Goal: Task Accomplishment & Management: Use online tool/utility

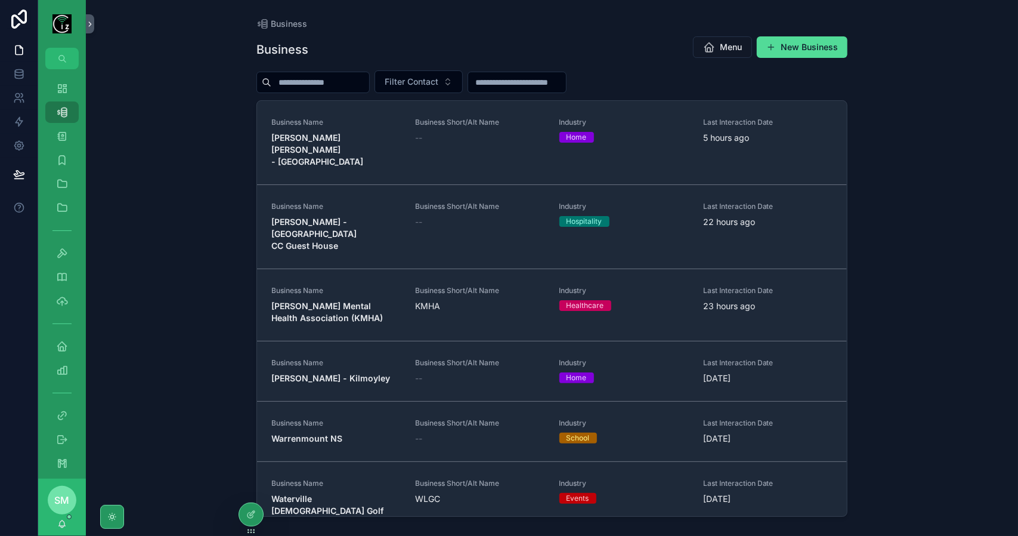
drag, startPoint x: 0, startPoint y: 0, endPoint x: 327, endPoint y: 81, distance: 336.8
click at [327, 81] on input "scrollable content" at bounding box center [320, 82] width 98 height 17
type input "*"
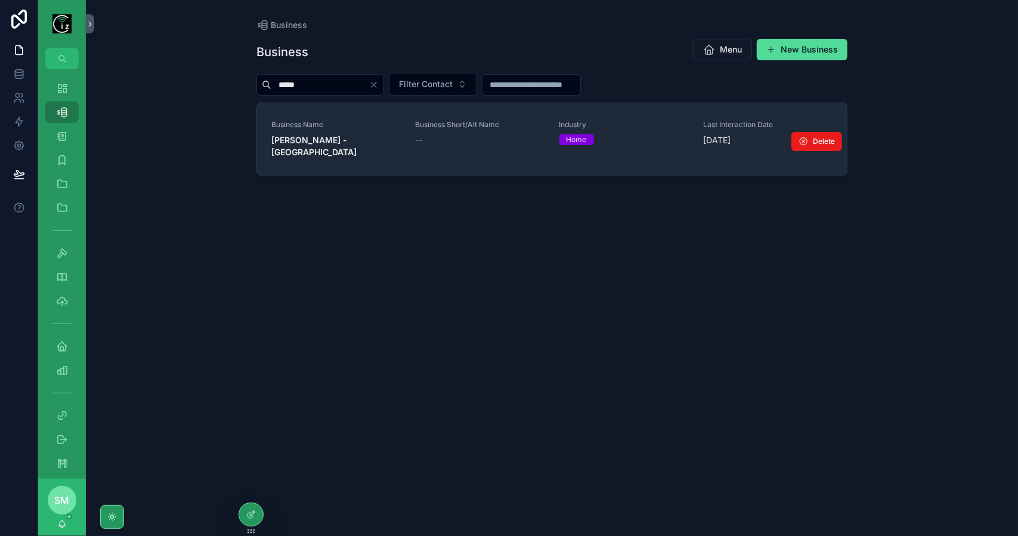
type input "*****"
click at [344, 152] on link "Business Name [PERSON_NAME] - [GEOGRAPHIC_DATA] Business Short/Alt Name -- Indu…" at bounding box center [552, 139] width 590 height 72
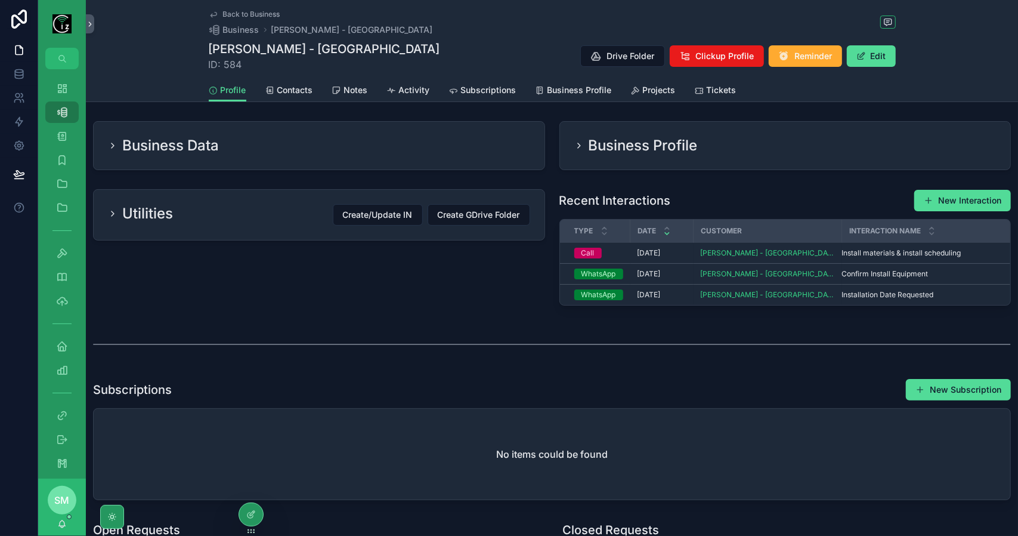
click at [305, 94] on span "Contacts" at bounding box center [295, 90] width 36 height 12
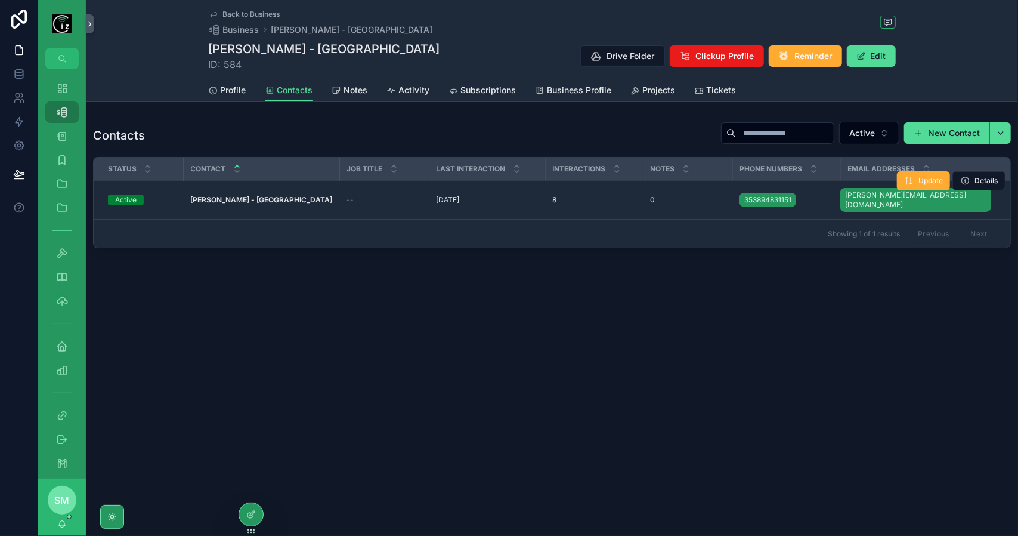
click at [278, 195] on strong "[PERSON_NAME] - [GEOGRAPHIC_DATA]" at bounding box center [261, 199] width 142 height 9
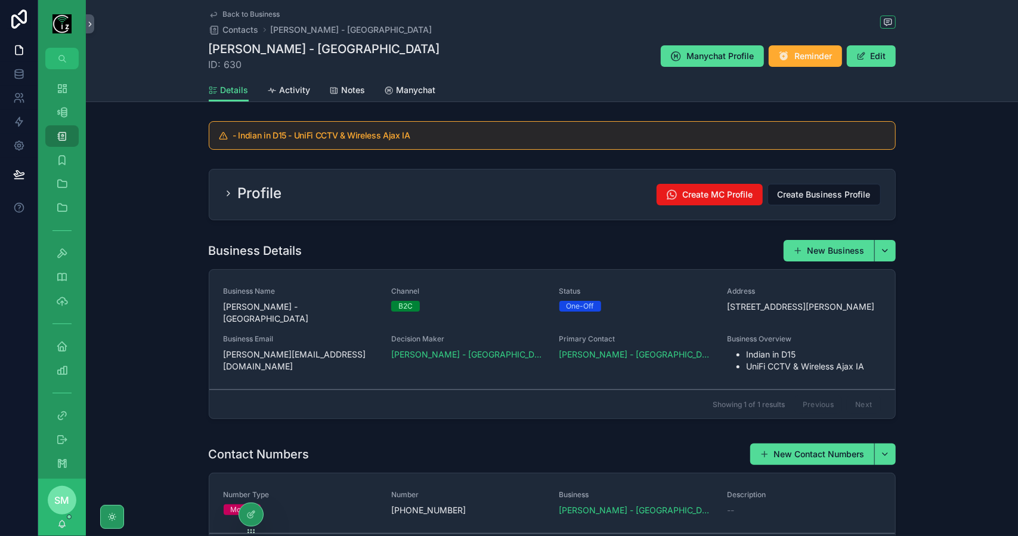
click at [401, 89] on span "Manychat" at bounding box center [416, 90] width 39 height 12
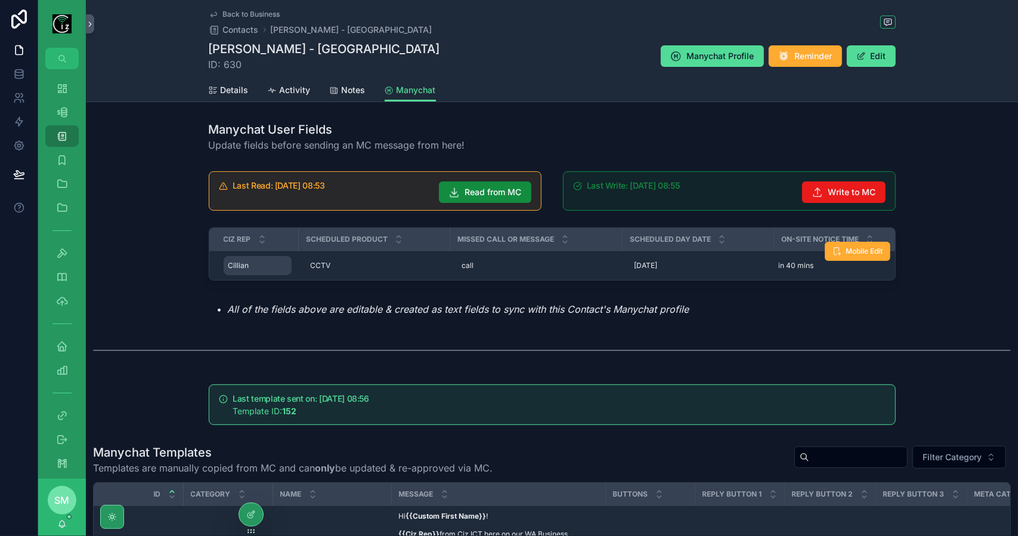
click at [243, 267] on span "Cillian" at bounding box center [238, 266] width 21 height 10
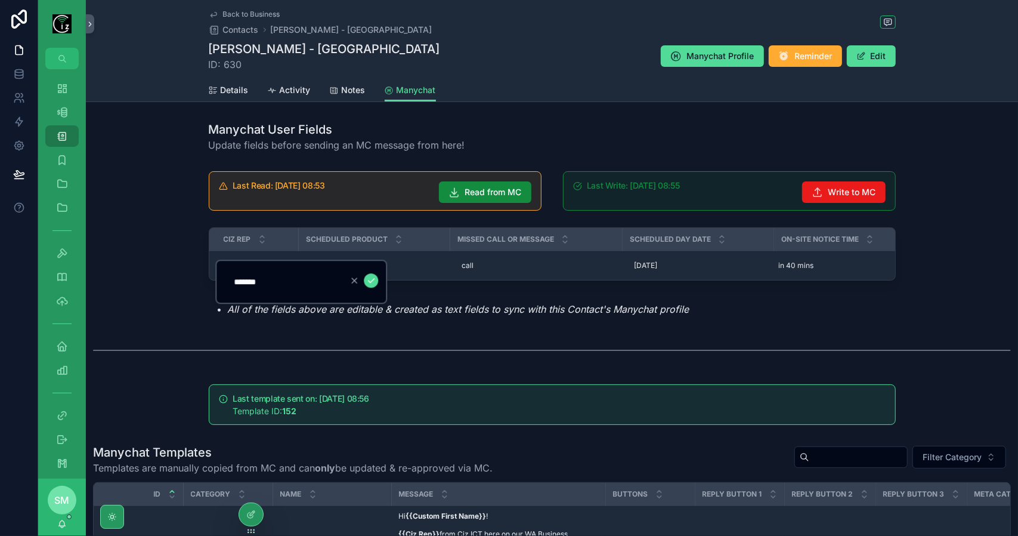
drag, startPoint x: 269, startPoint y: 281, endPoint x: 233, endPoint y: 281, distance: 35.8
click at [233, 281] on input "*******" at bounding box center [283, 281] width 113 height 17
click at [172, 271] on div "Last Read: [DATE] 08:53 Read from MC Last Write: [DATE] 08:55 Write to MC CIz R…" at bounding box center [552, 243] width 932 height 155
click at [254, 13] on span "Back to Business" at bounding box center [251, 15] width 57 height 10
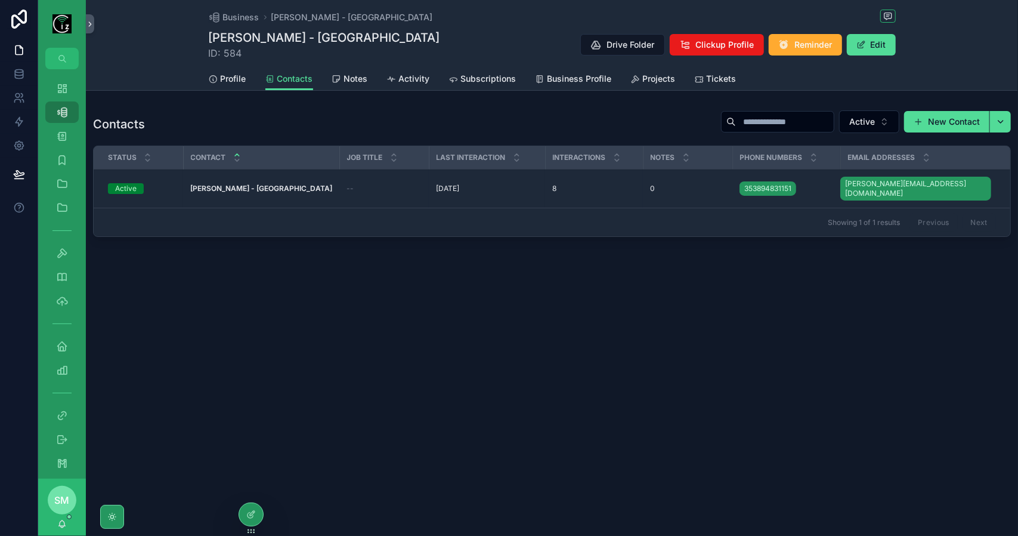
click at [657, 76] on span "Projects" at bounding box center [659, 79] width 33 height 12
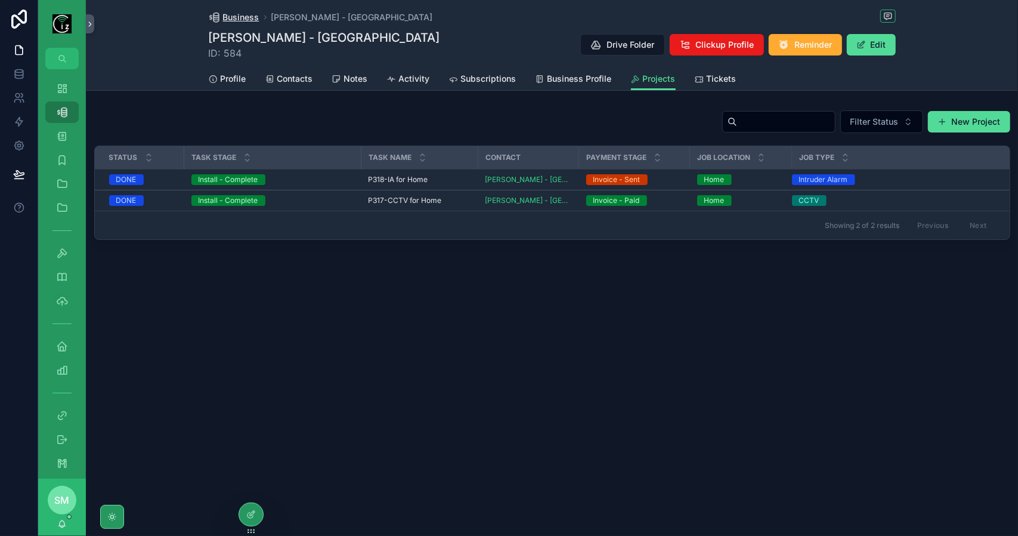
click at [246, 16] on span "Business" at bounding box center [241, 17] width 36 height 12
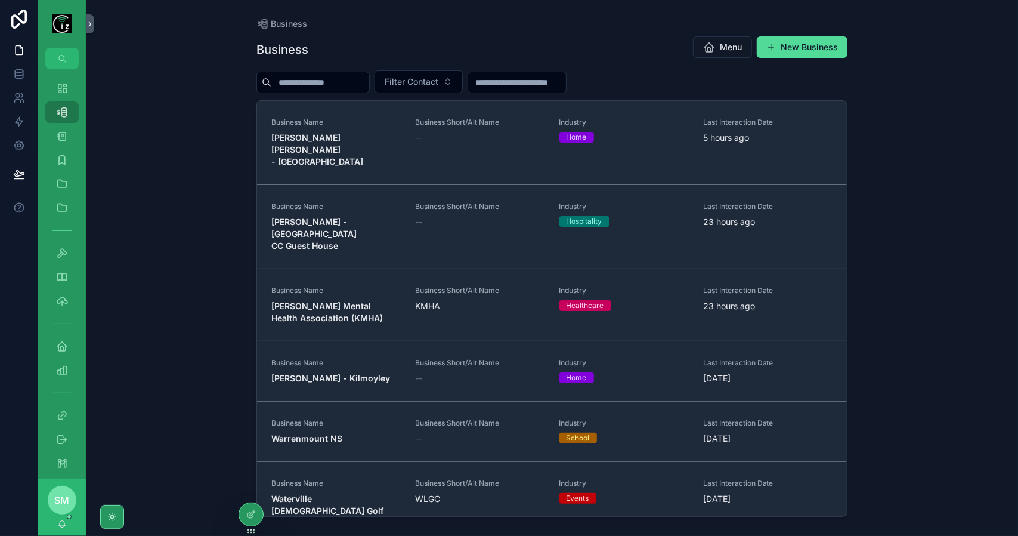
click at [319, 83] on input "scrollable content" at bounding box center [320, 82] width 98 height 17
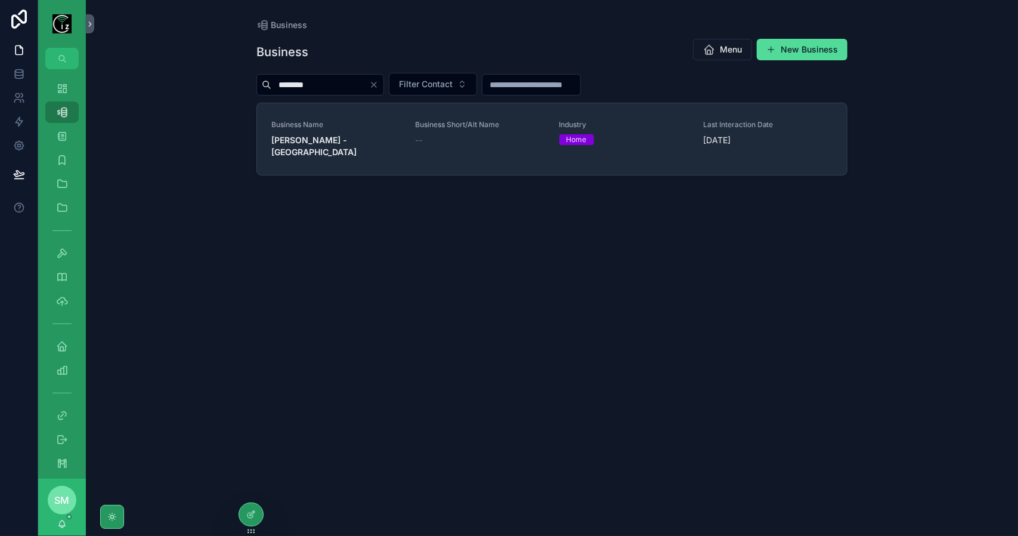
type input "********"
click at [346, 135] on strong "[PERSON_NAME] - [GEOGRAPHIC_DATA]" at bounding box center [313, 146] width 85 height 22
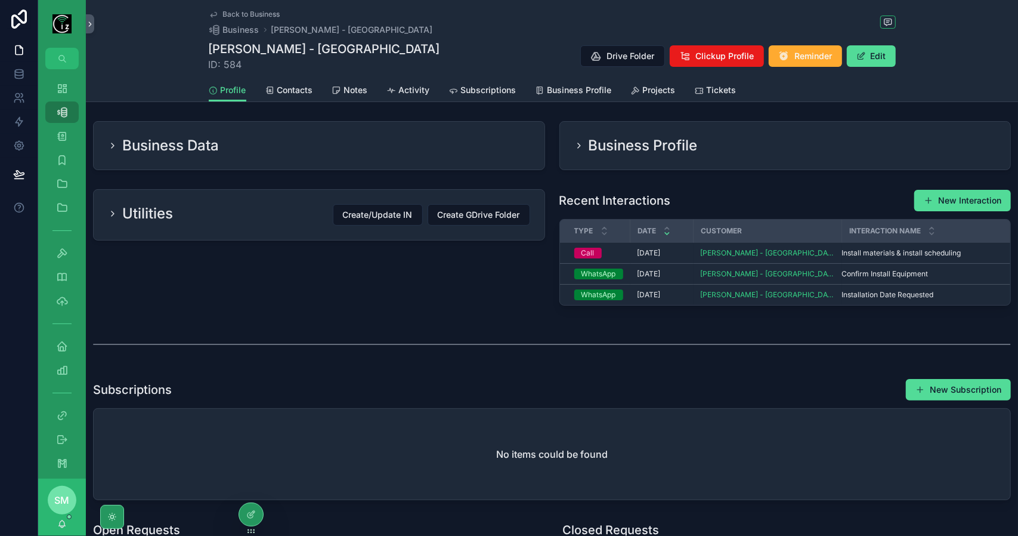
click at [304, 96] on link "Contacts" at bounding box center [289, 91] width 48 height 24
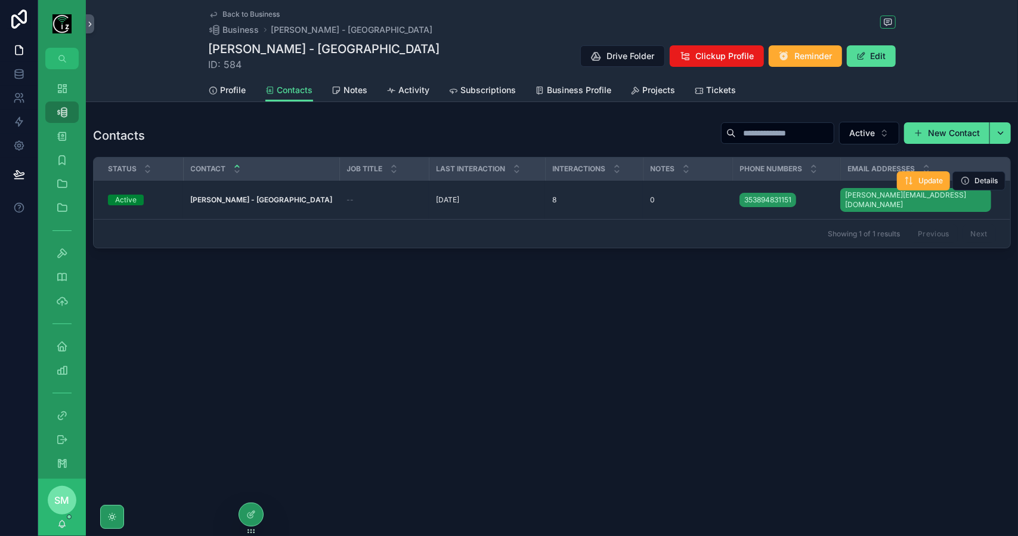
click at [272, 195] on strong "[PERSON_NAME] - [GEOGRAPHIC_DATA]" at bounding box center [261, 199] width 142 height 9
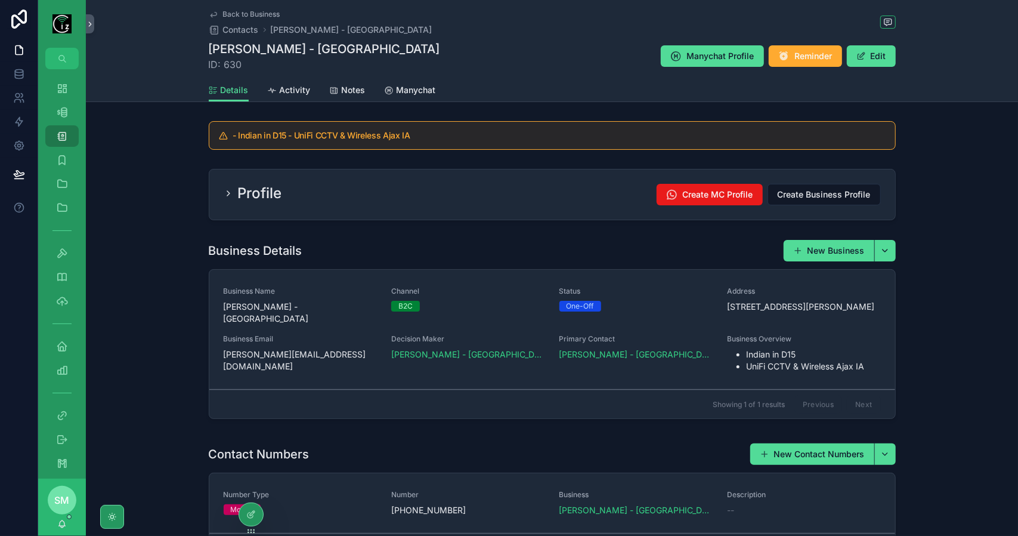
click at [425, 85] on span "Manychat" at bounding box center [416, 90] width 39 height 12
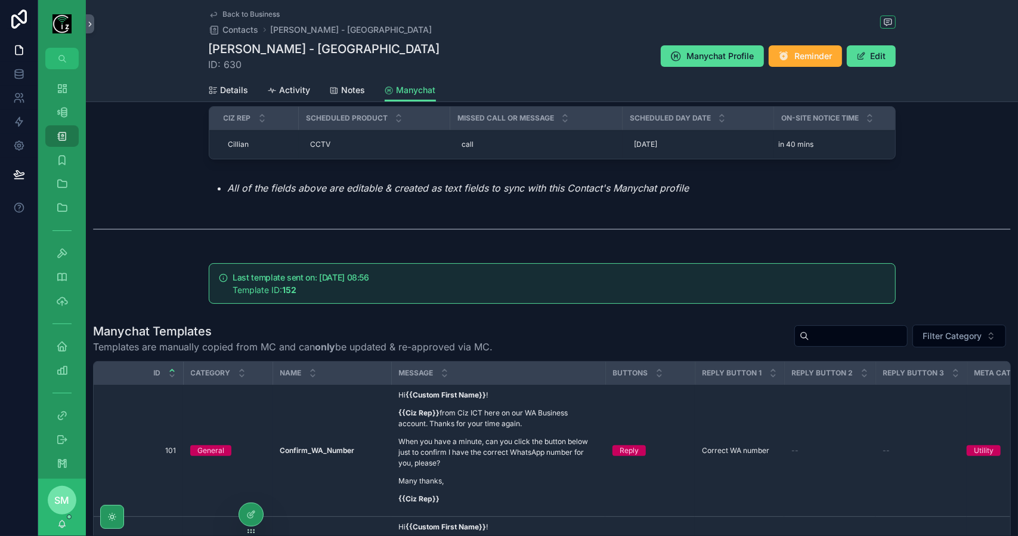
scroll to position [119, 0]
click at [815, 341] on input "scrollable content" at bounding box center [859, 337] width 98 height 17
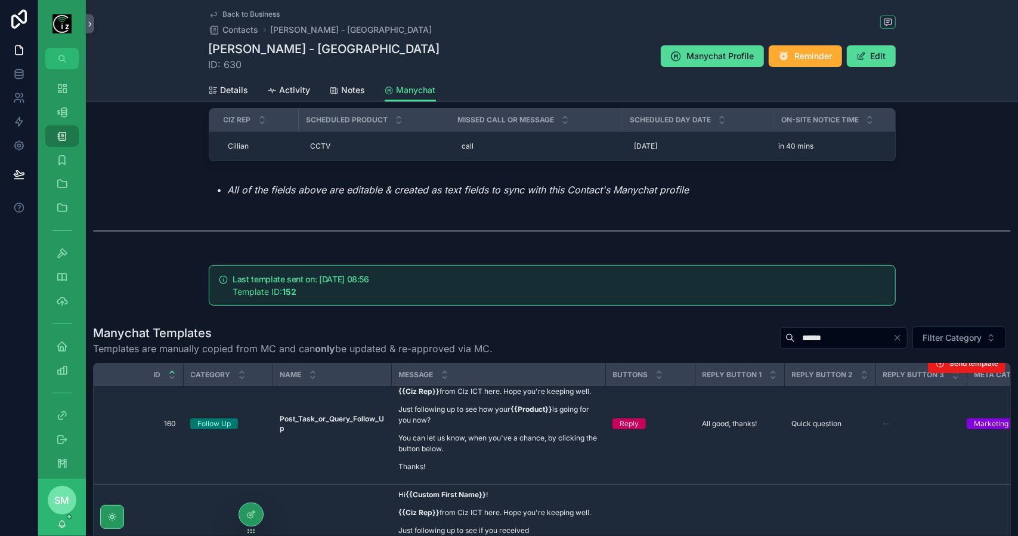
scroll to position [29, 0]
type input "******"
click at [335, 146] on div "CCTV CCTV" at bounding box center [374, 146] width 137 height 19
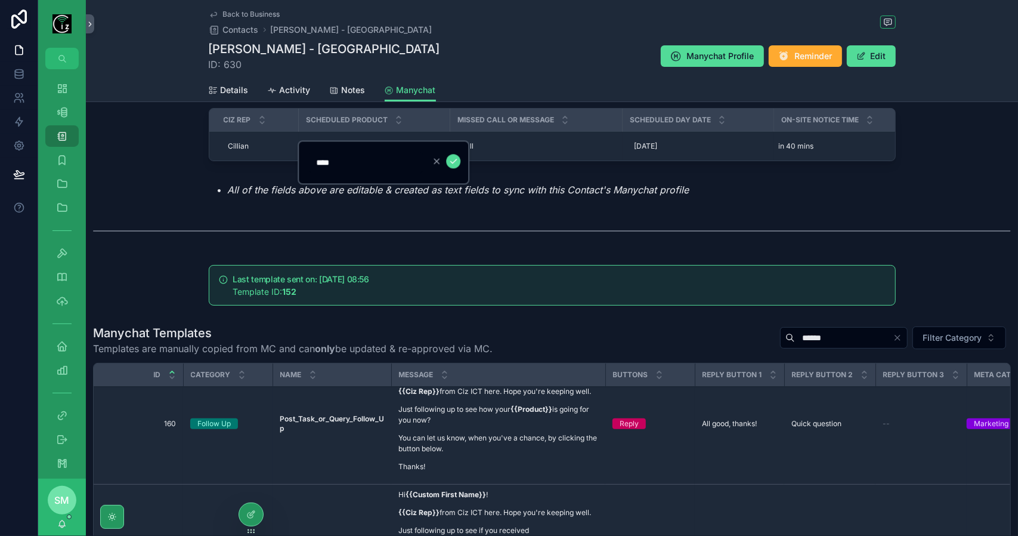
click at [350, 158] on input "****" at bounding box center [365, 162] width 113 height 17
type input "**********"
click at [456, 163] on icon "scrollable content" at bounding box center [454, 161] width 10 height 10
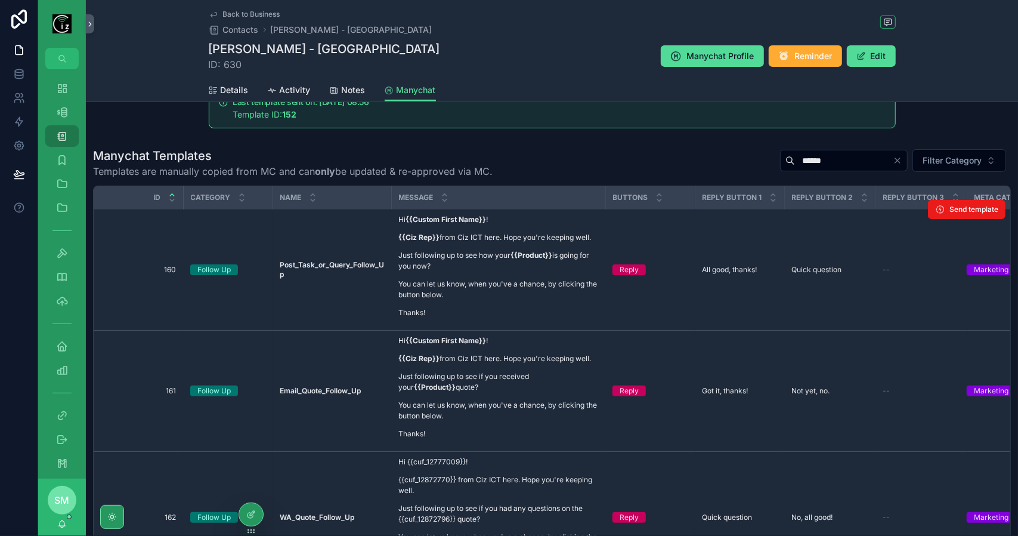
scroll to position [298, 0]
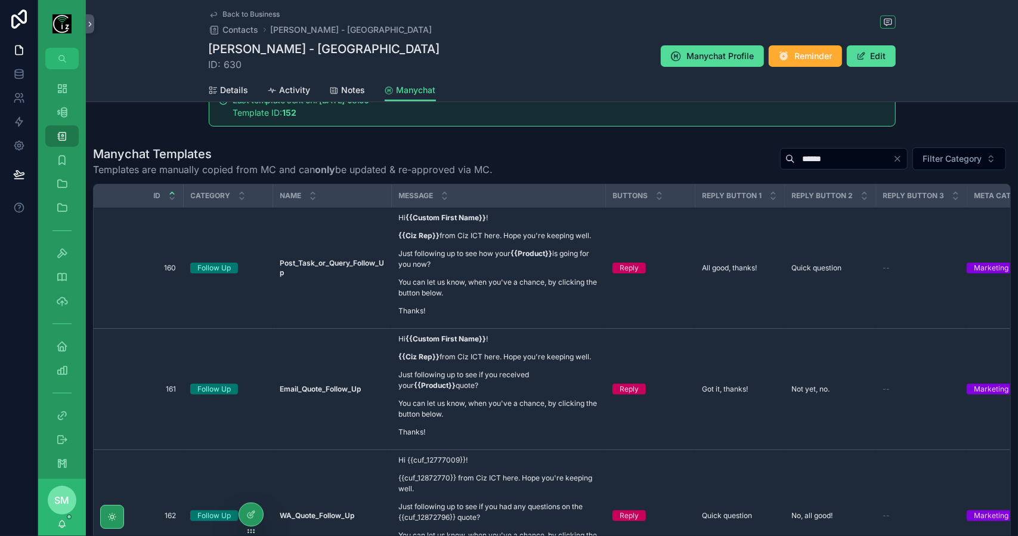
click at [893, 163] on icon "Clear" at bounding box center [898, 159] width 10 height 10
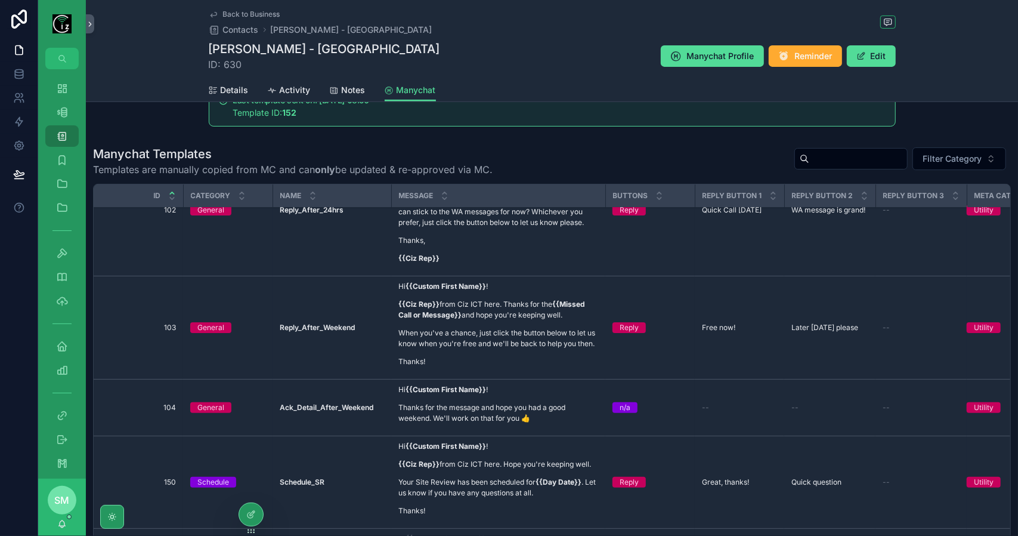
scroll to position [239, 0]
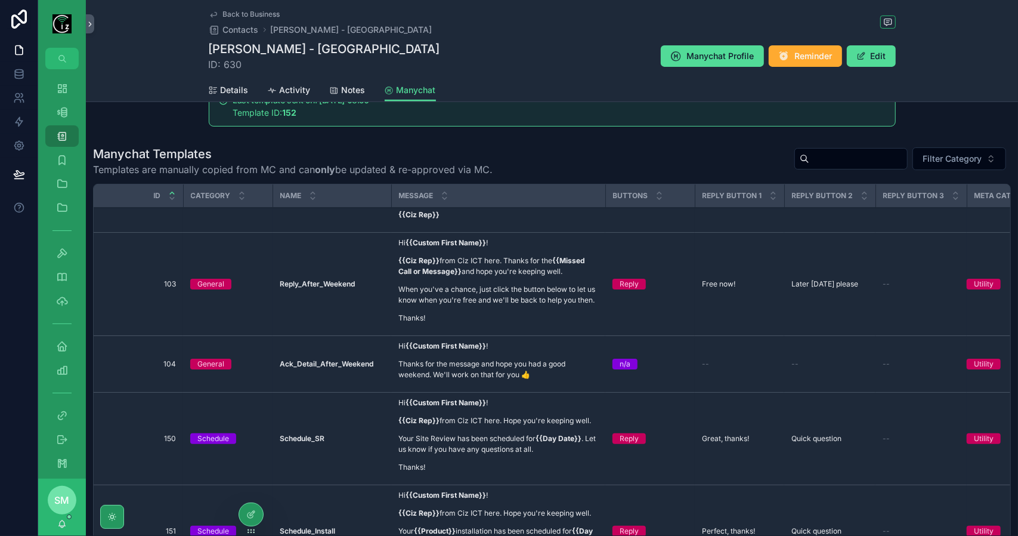
click at [823, 164] on input "scrollable content" at bounding box center [859, 158] width 98 height 17
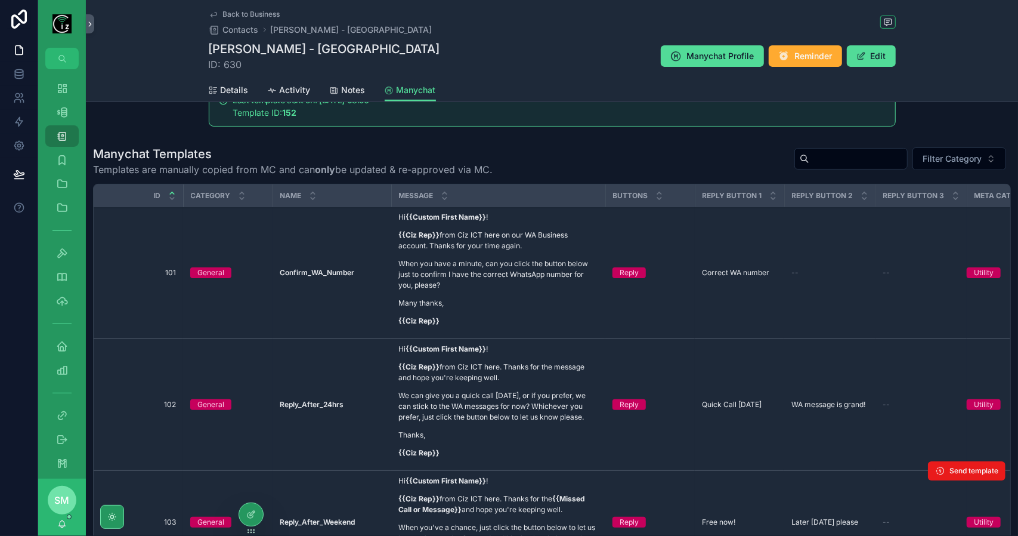
scroll to position [0, 0]
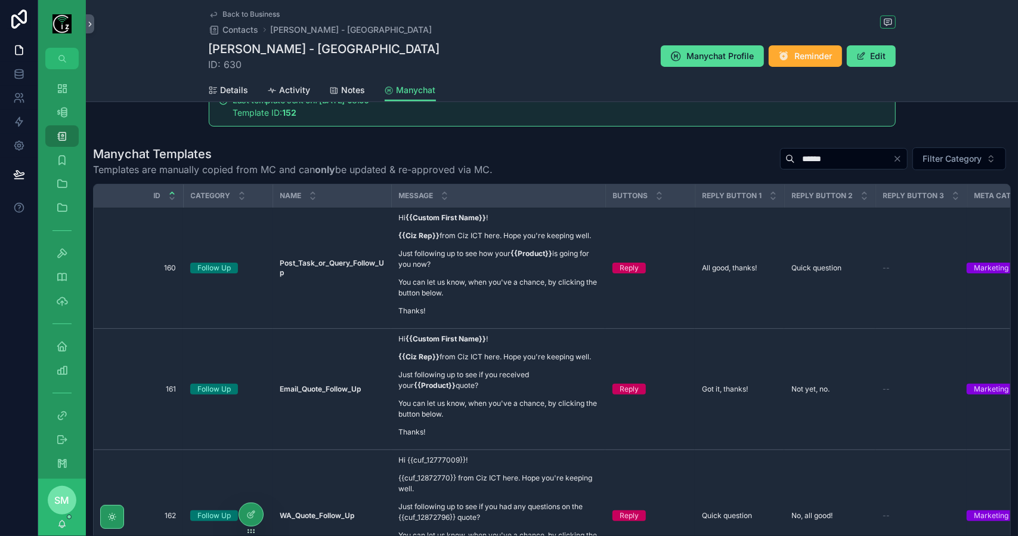
type input "******"
click at [966, 212] on span "Send template" at bounding box center [974, 208] width 49 height 10
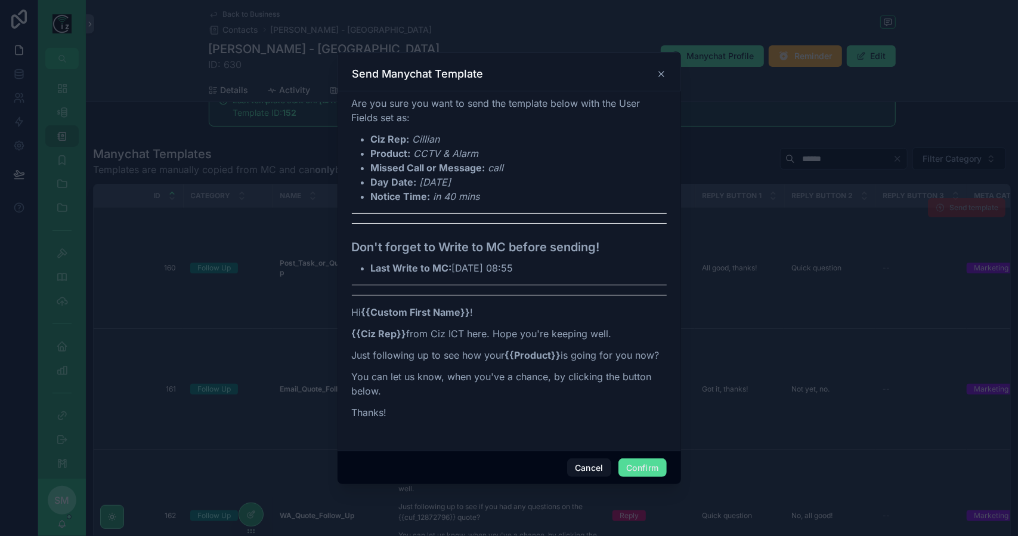
click at [642, 468] on button "Confirm" at bounding box center [643, 467] width 48 height 19
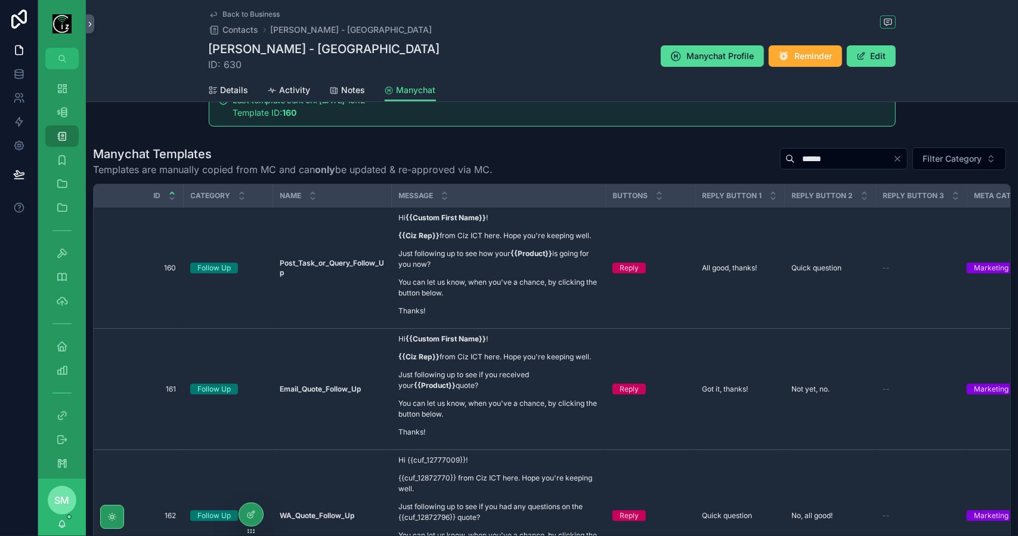
click at [255, 13] on span "Back to Business" at bounding box center [251, 15] width 57 height 10
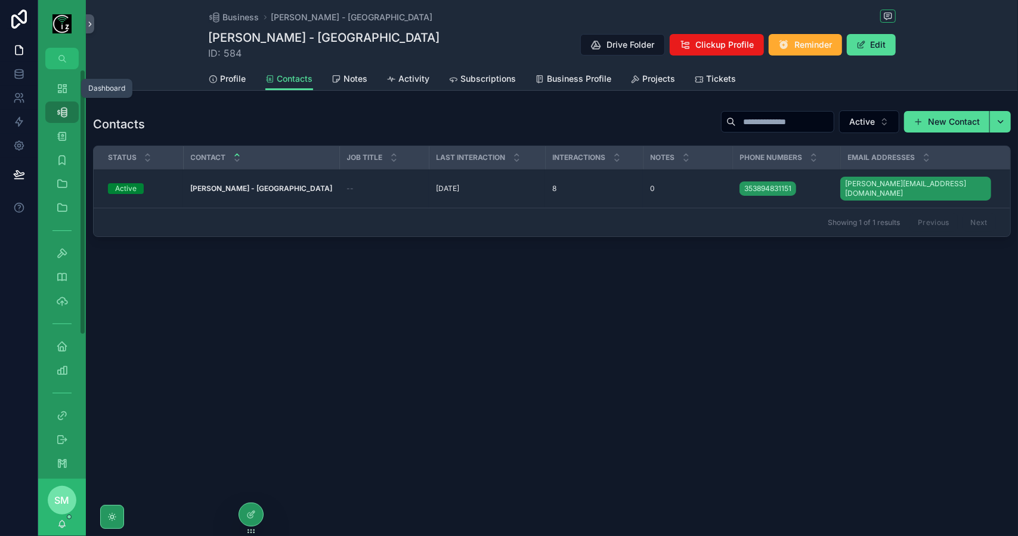
click at [67, 91] on icon "scrollable content" at bounding box center [62, 88] width 12 height 12
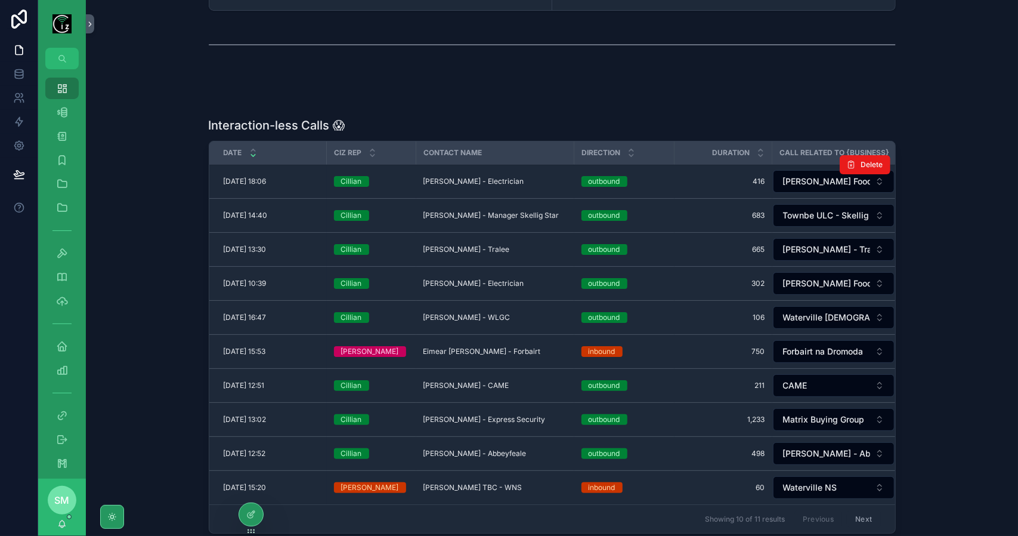
scroll to position [239, 0]
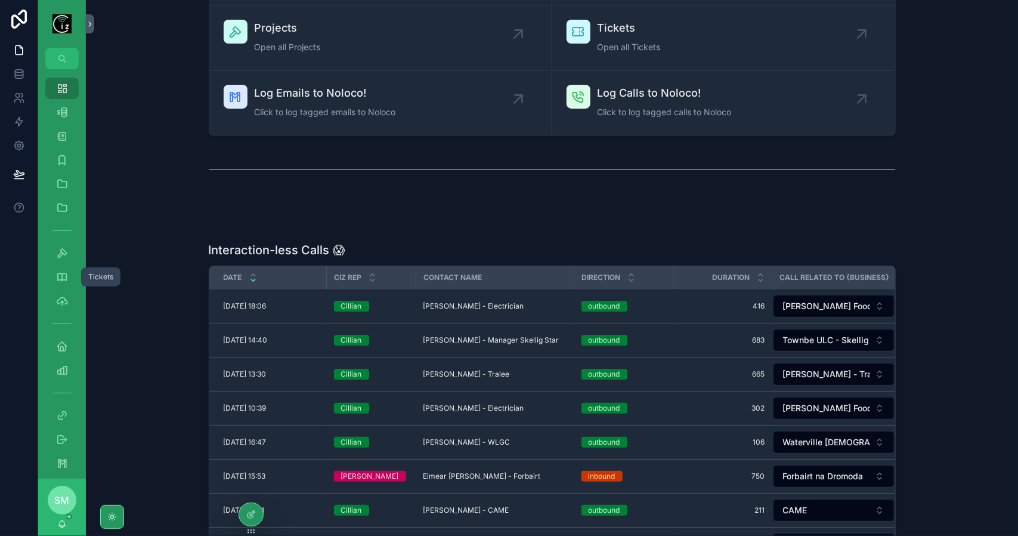
scroll to position [179, 0]
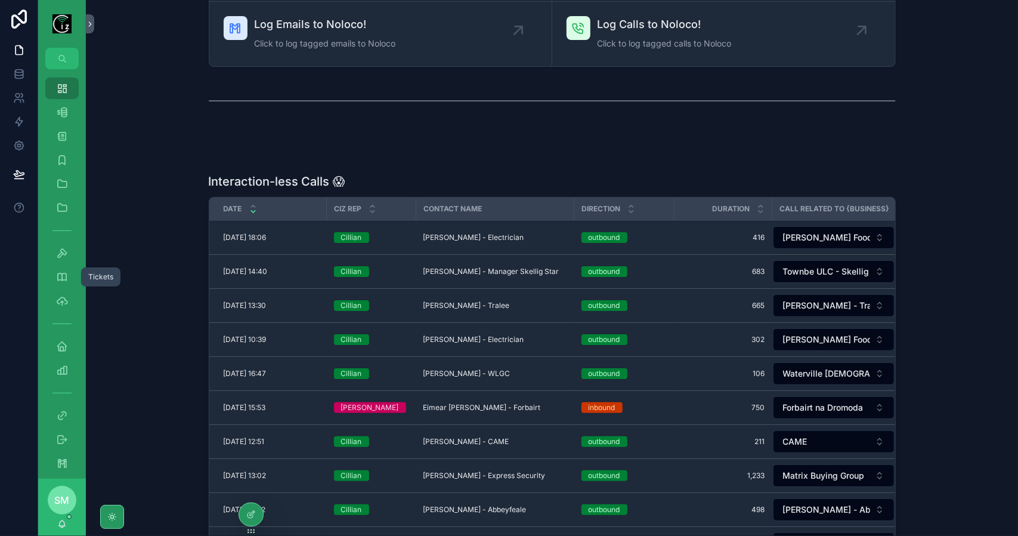
click at [480, 302] on span "[PERSON_NAME] - Tralee" at bounding box center [467, 306] width 86 height 10
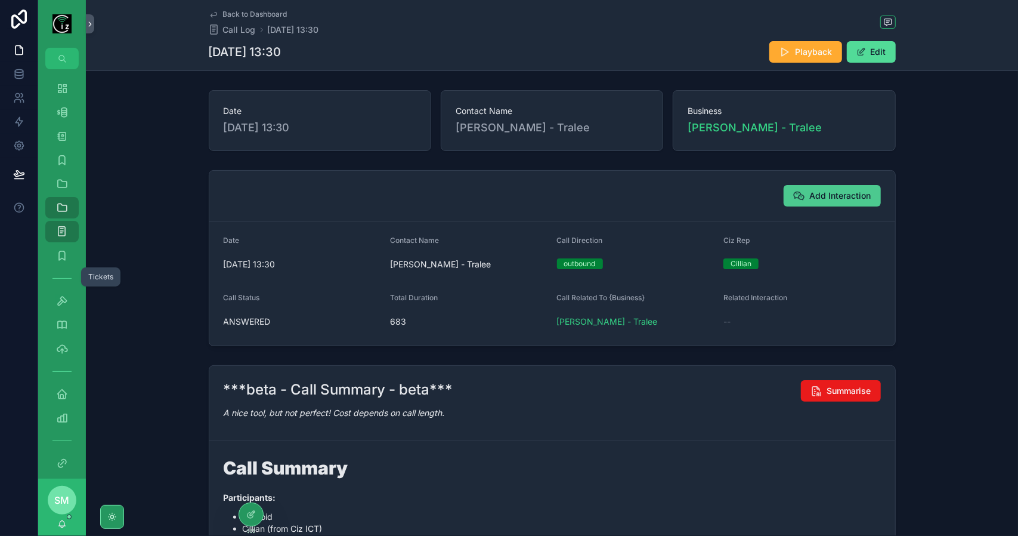
click at [826, 190] on span "Add Interaction" at bounding box center [840, 196] width 61 height 12
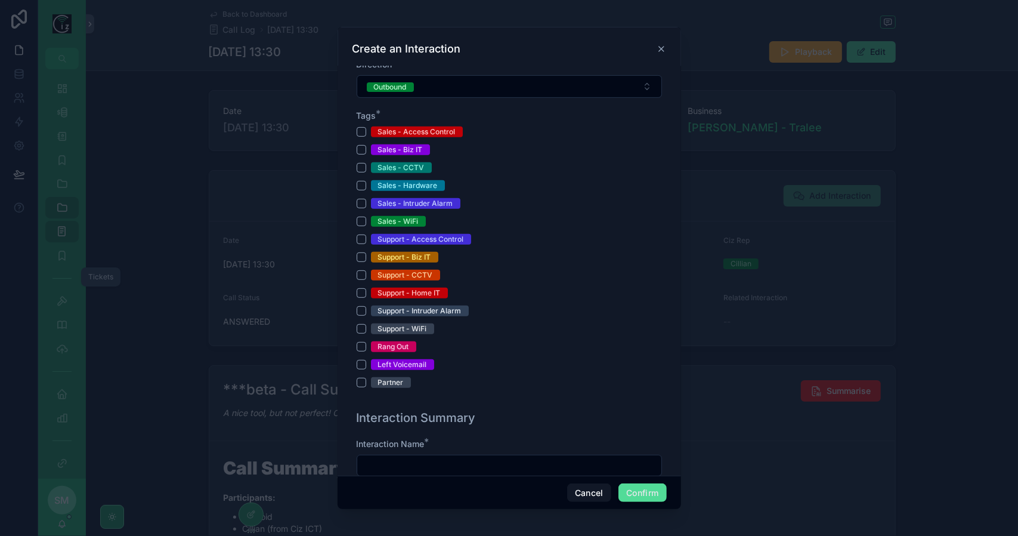
scroll to position [239, 0]
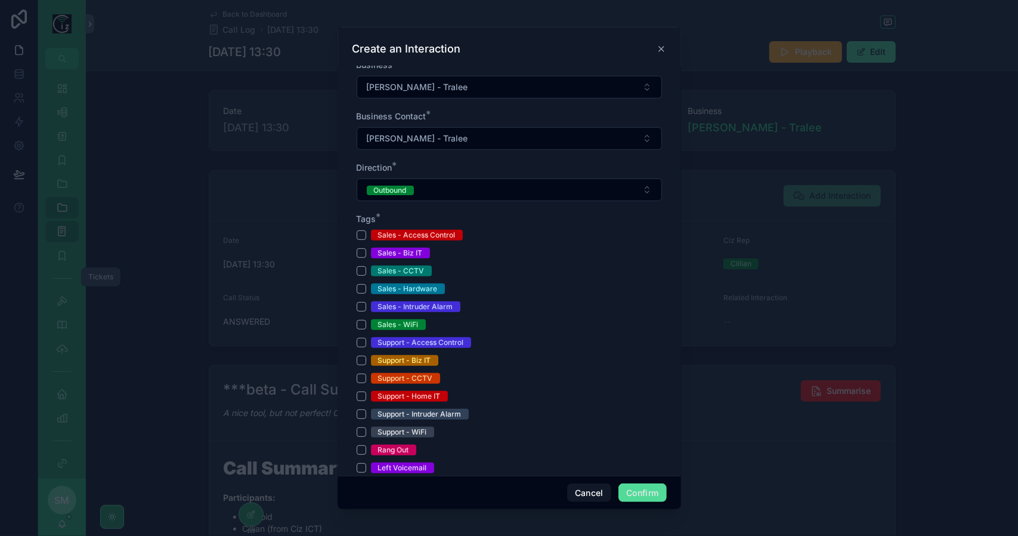
click at [360, 265] on div "Sales - CCTV" at bounding box center [509, 270] width 305 height 11
click at [364, 270] on button "Sales - CCTV" at bounding box center [362, 271] width 10 height 10
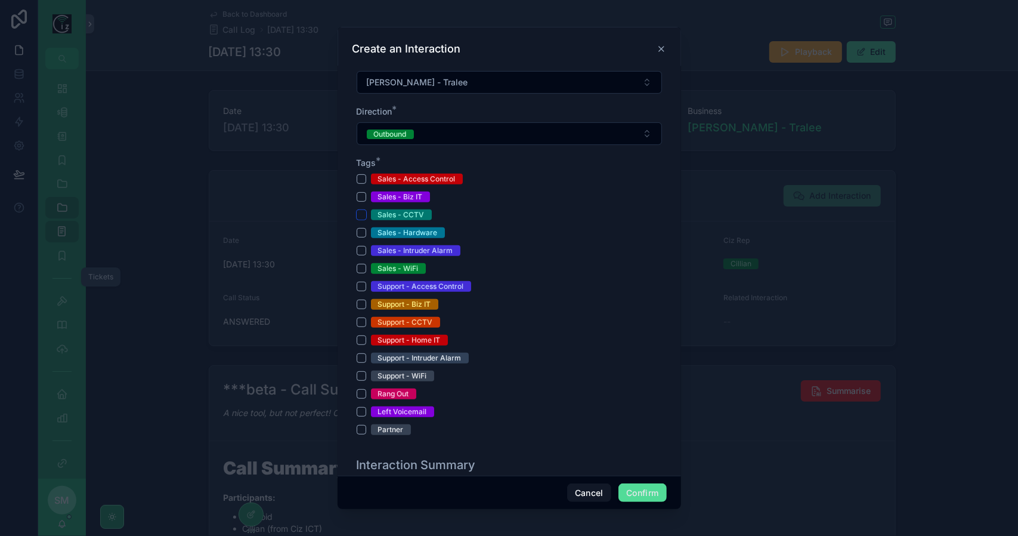
scroll to position [298, 0]
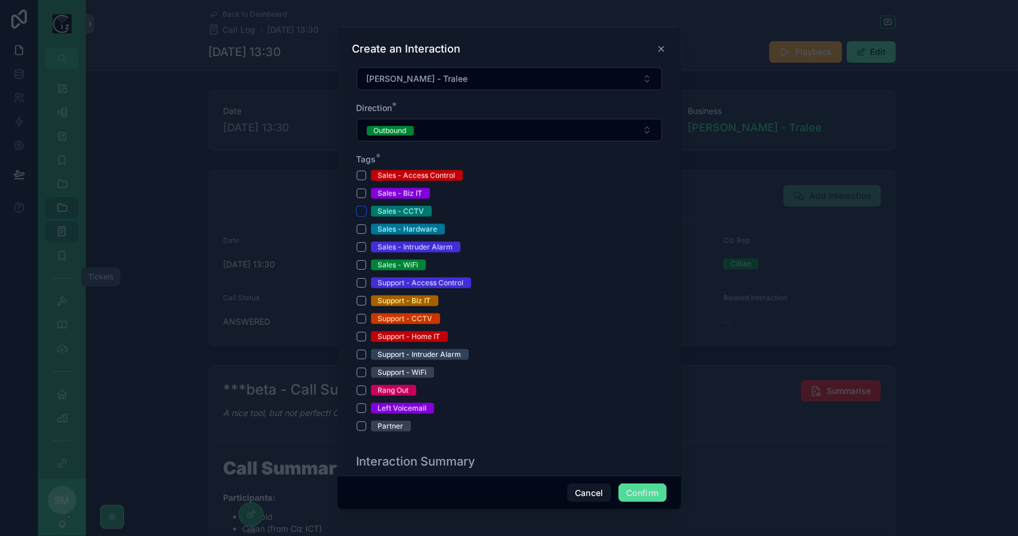
click at [363, 208] on button "Sales - CCTV" at bounding box center [362, 211] width 10 height 10
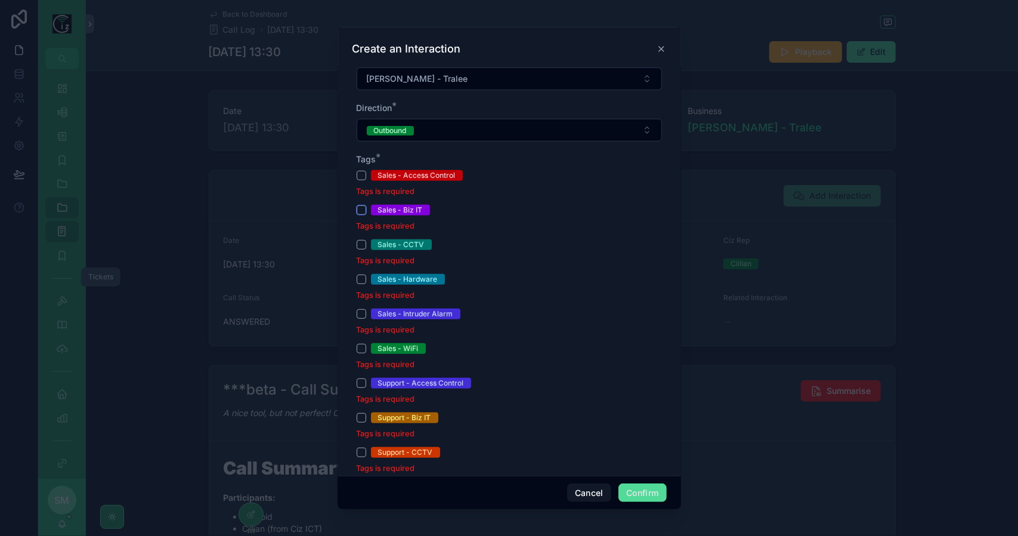
click at [363, 208] on button "Sales - Biz IT" at bounding box center [362, 210] width 10 height 10
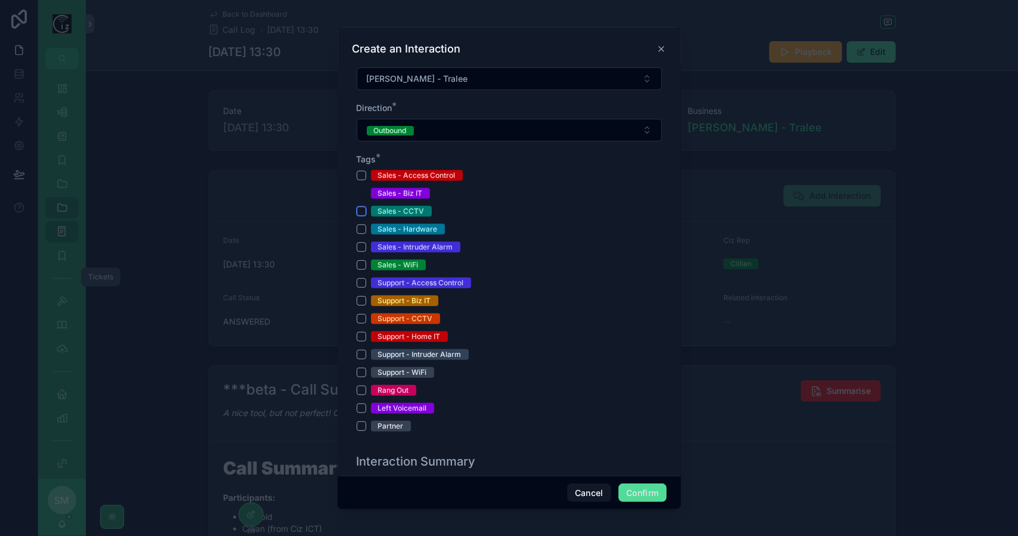
click at [363, 208] on button "Sales - CCTV" at bounding box center [362, 211] width 10 height 10
click at [360, 243] on button "Sales - Intruder Alarm" at bounding box center [362, 247] width 10 height 10
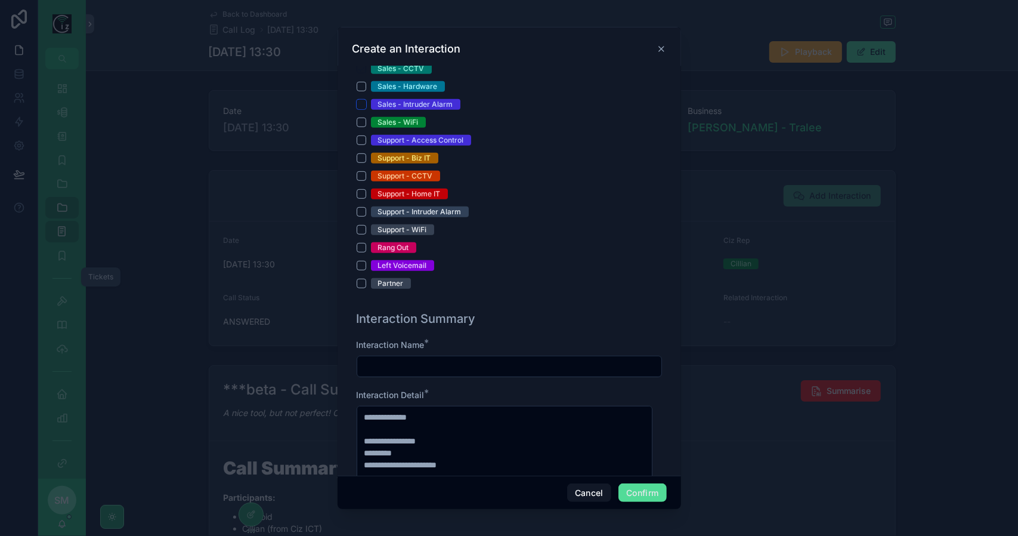
scroll to position [537, 0]
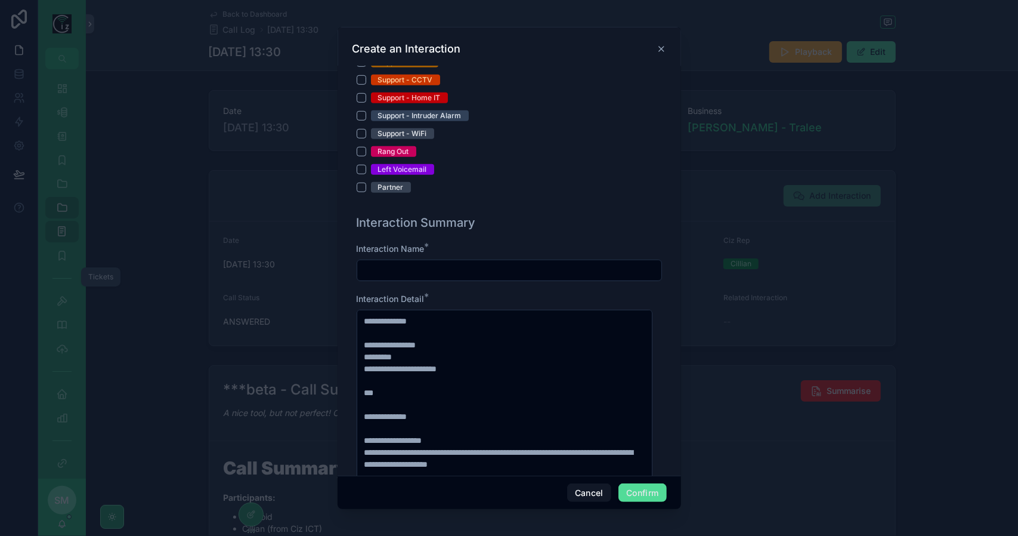
click at [465, 267] on input "text" at bounding box center [509, 270] width 304 height 17
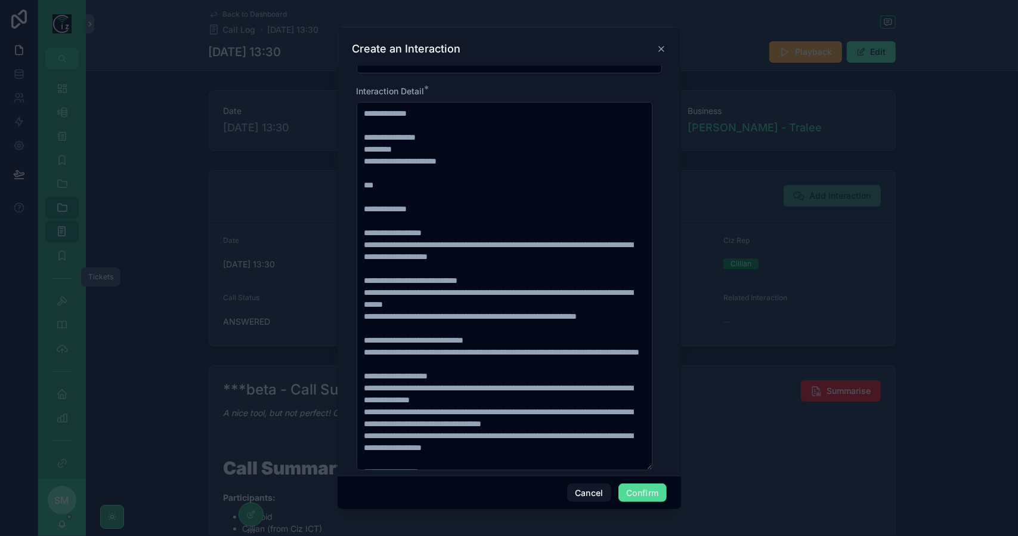
scroll to position [776, 0]
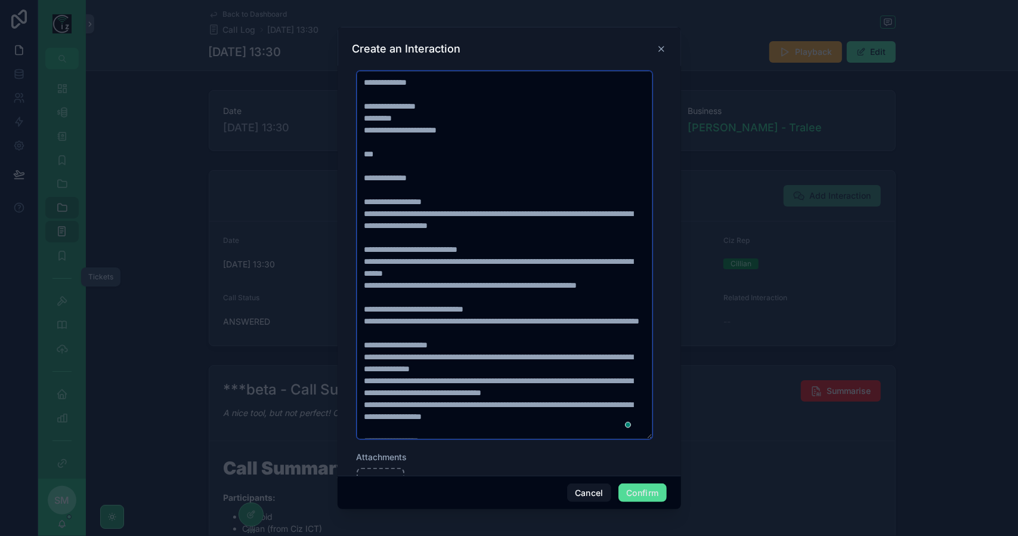
drag, startPoint x: 455, startPoint y: 225, endPoint x: 361, endPoint y: 224, distance: 93.7
click at [361, 224] on textarea "To enrich screen reader interactions, please activate Accessibility in Grammarl…" at bounding box center [505, 255] width 296 height 368
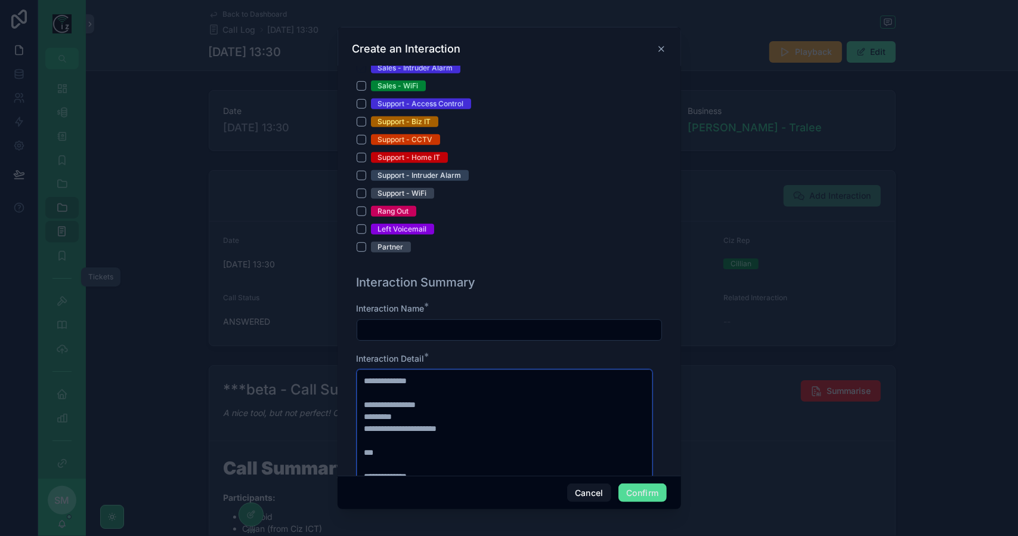
scroll to position [477, 0]
click at [419, 326] on input "text" at bounding box center [509, 330] width 304 height 17
paste input "**********"
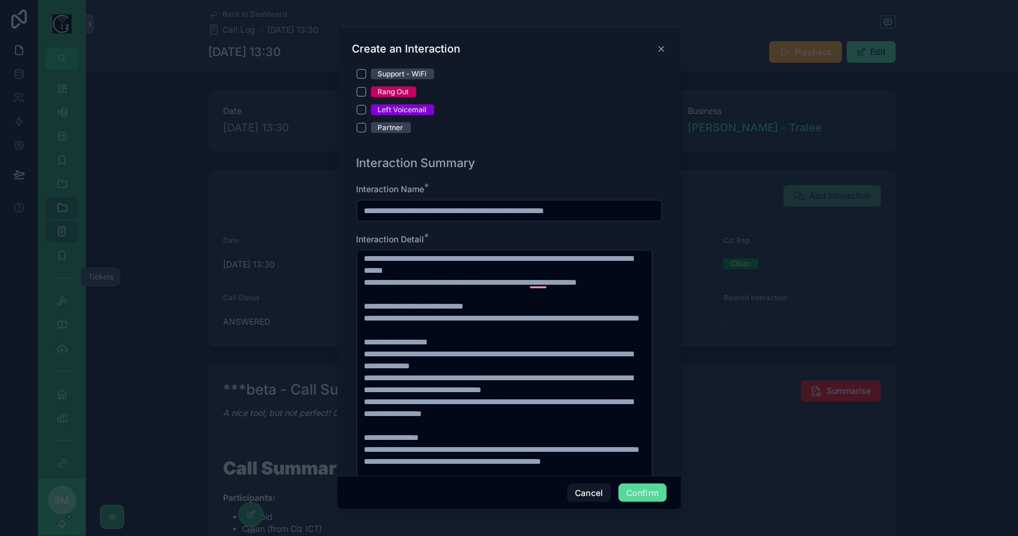
scroll to position [0, 0]
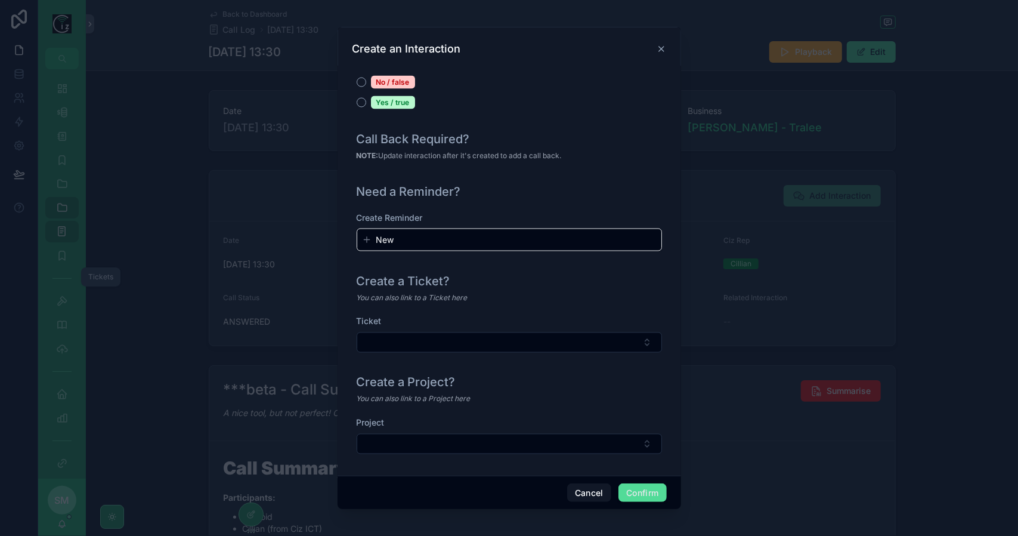
type input "**********"
click at [657, 494] on button "Confirm" at bounding box center [643, 492] width 48 height 19
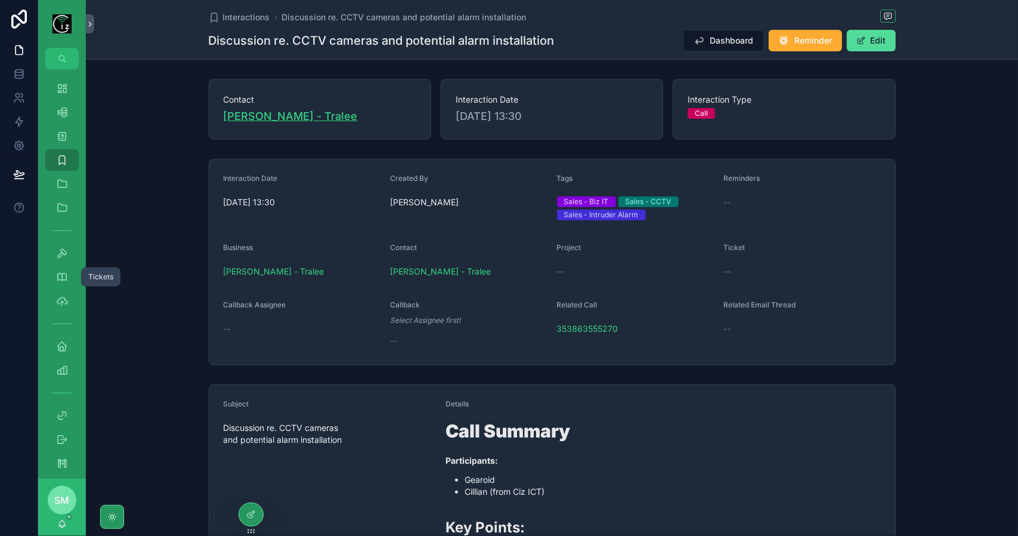
click at [313, 110] on span "[PERSON_NAME] - Tralee" at bounding box center [291, 116] width 134 height 17
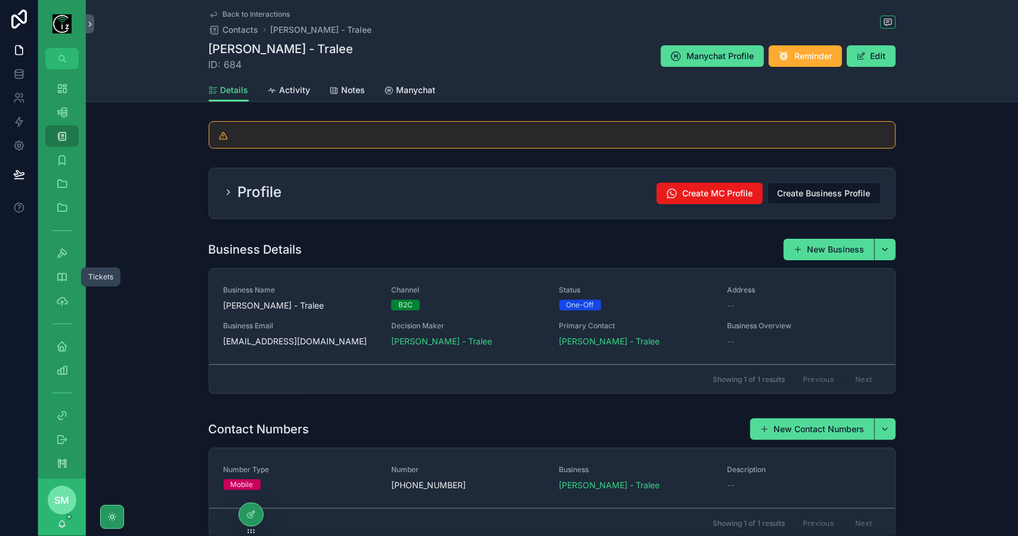
click at [427, 97] on link "Manychat" at bounding box center [410, 91] width 51 height 24
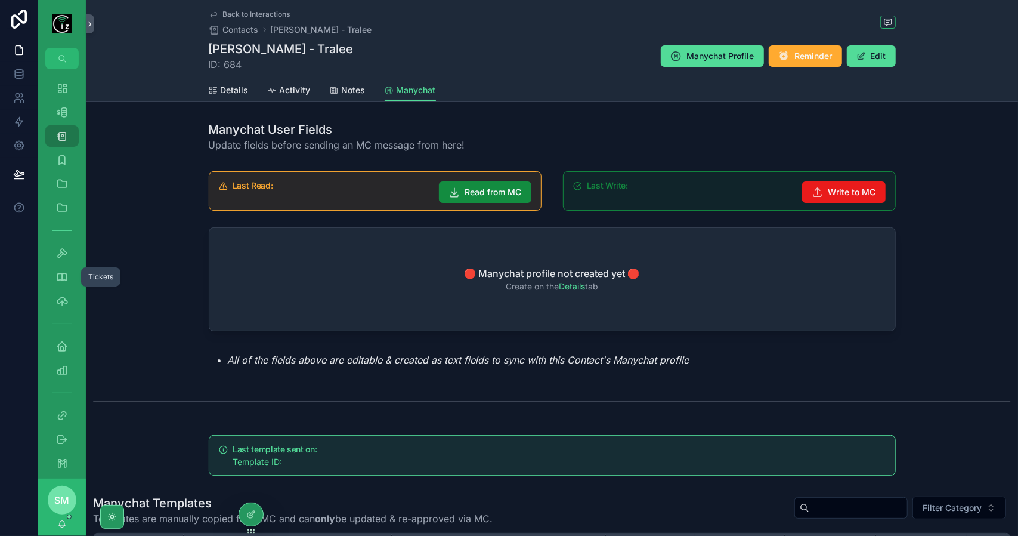
click at [228, 84] on link "Details" at bounding box center [229, 91] width 40 height 24
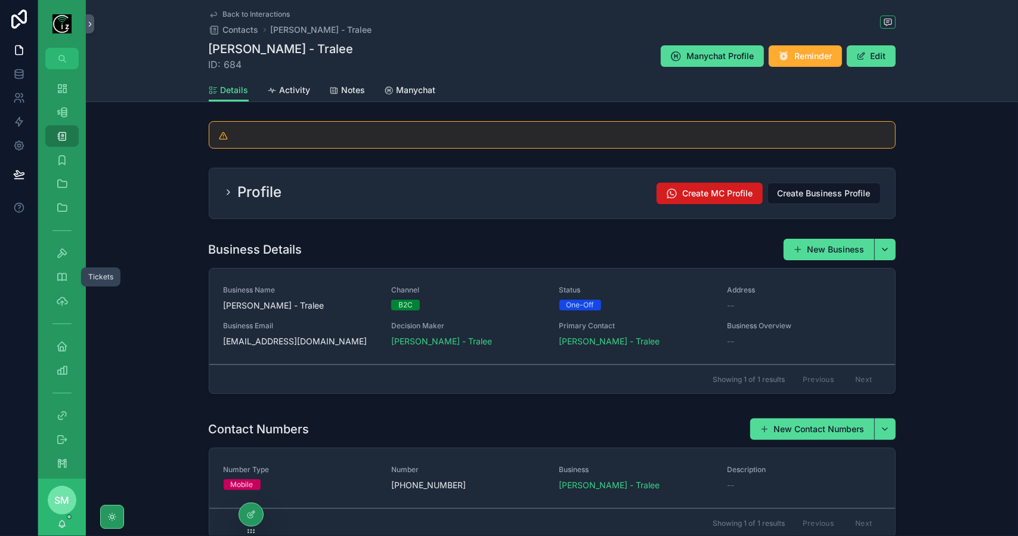
click at [717, 192] on span "Create MC Profile" at bounding box center [718, 193] width 70 height 12
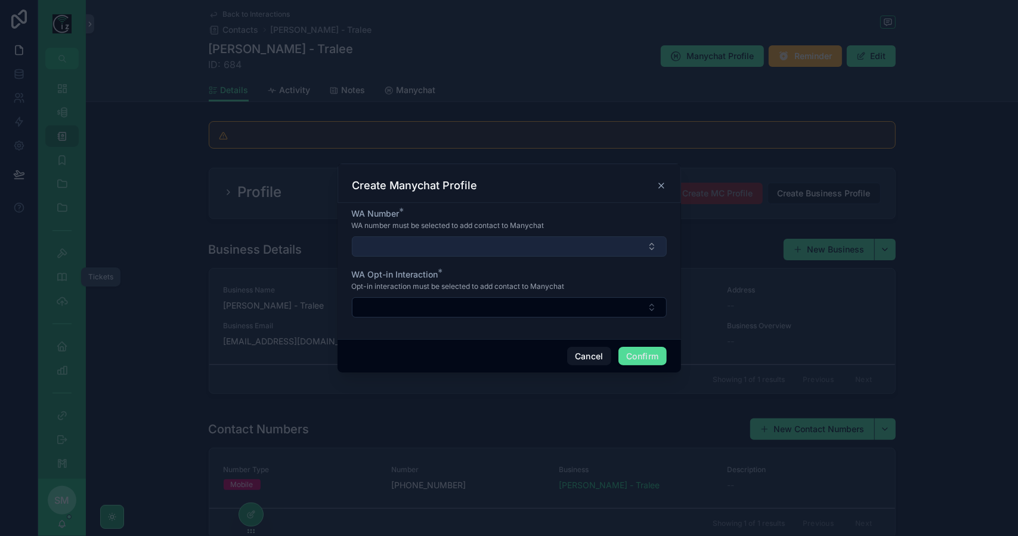
click at [616, 242] on button "Select Button" at bounding box center [509, 246] width 315 height 20
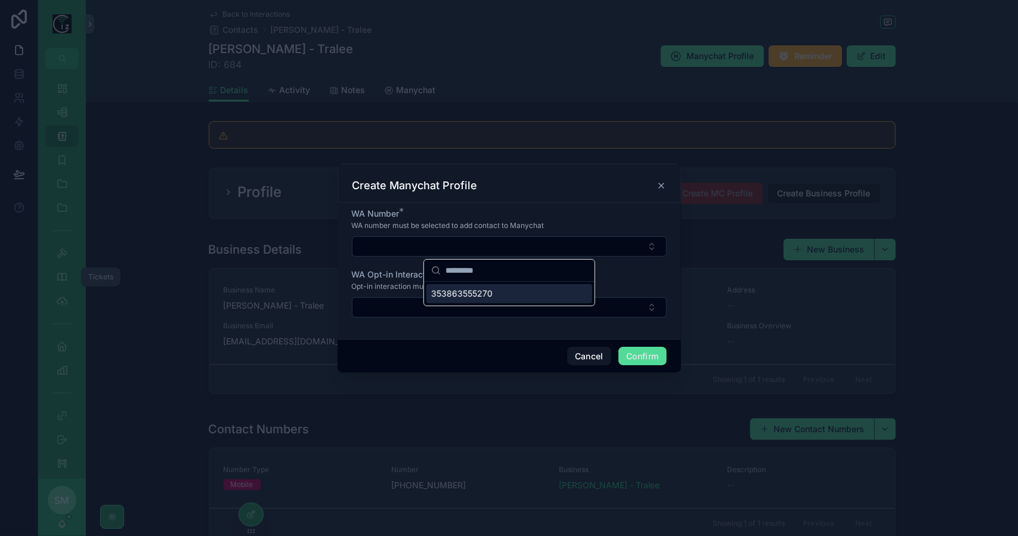
click at [548, 291] on div "353863555270" at bounding box center [510, 293] width 166 height 19
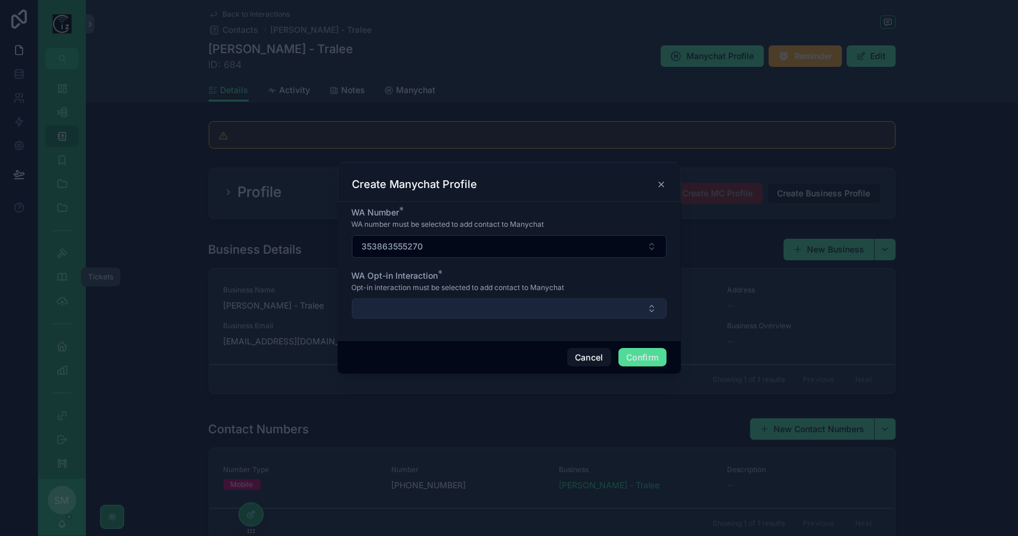
click at [549, 305] on button "Select Button" at bounding box center [509, 308] width 315 height 20
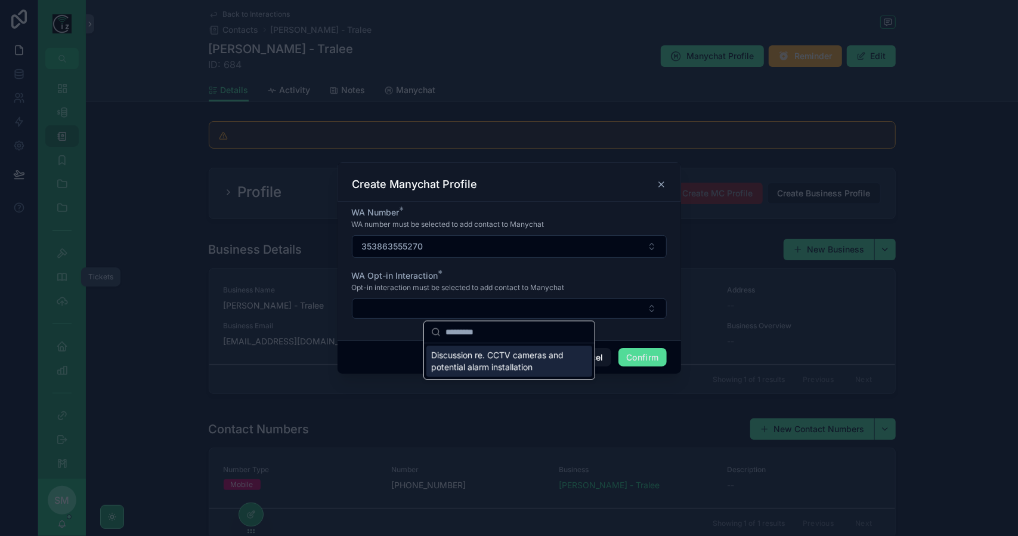
click at [531, 354] on span "Discussion re. CCTV cameras and potential alarm installation" at bounding box center [502, 361] width 142 height 24
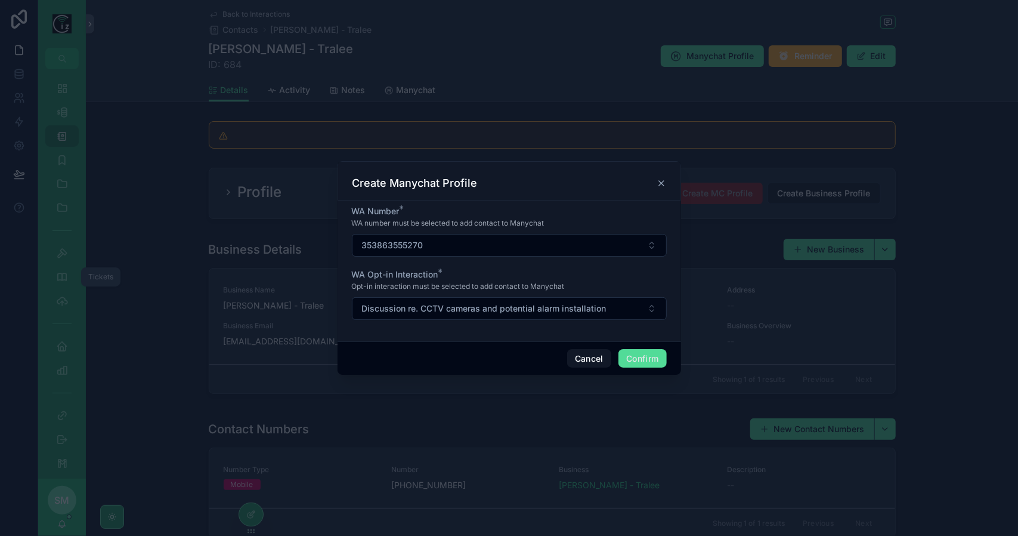
click at [645, 357] on button "Confirm" at bounding box center [643, 358] width 48 height 19
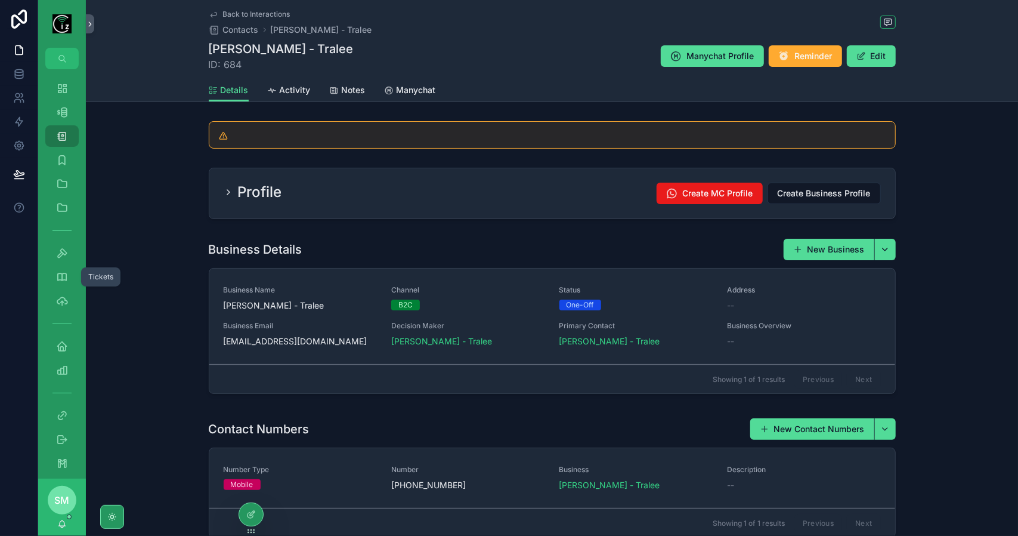
click at [422, 89] on span "Manychat" at bounding box center [416, 90] width 39 height 12
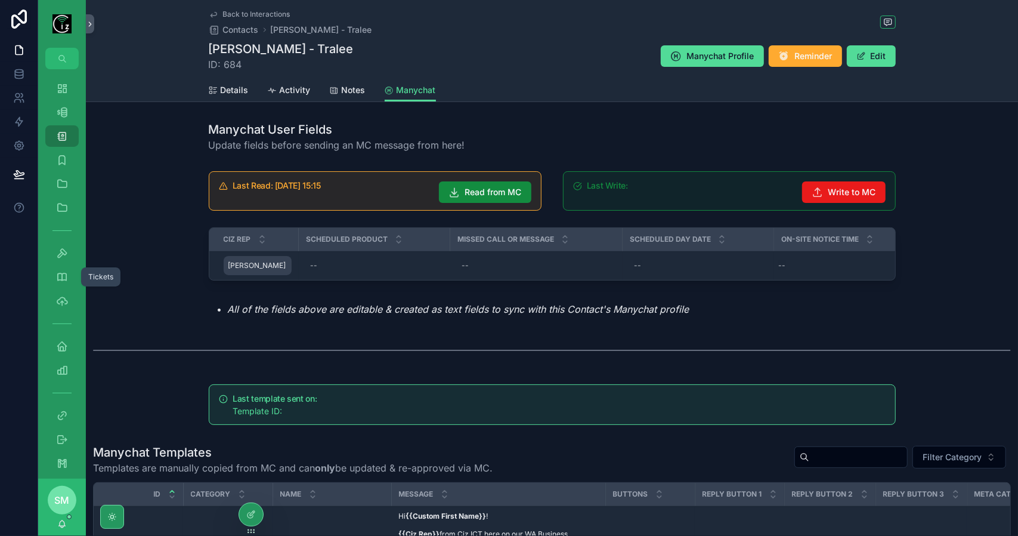
click at [254, 265] on div "Simon Simon" at bounding box center [258, 265] width 68 height 19
type input "*"
type input "*******"
click at [378, 282] on button "scrollable content" at bounding box center [371, 280] width 14 height 14
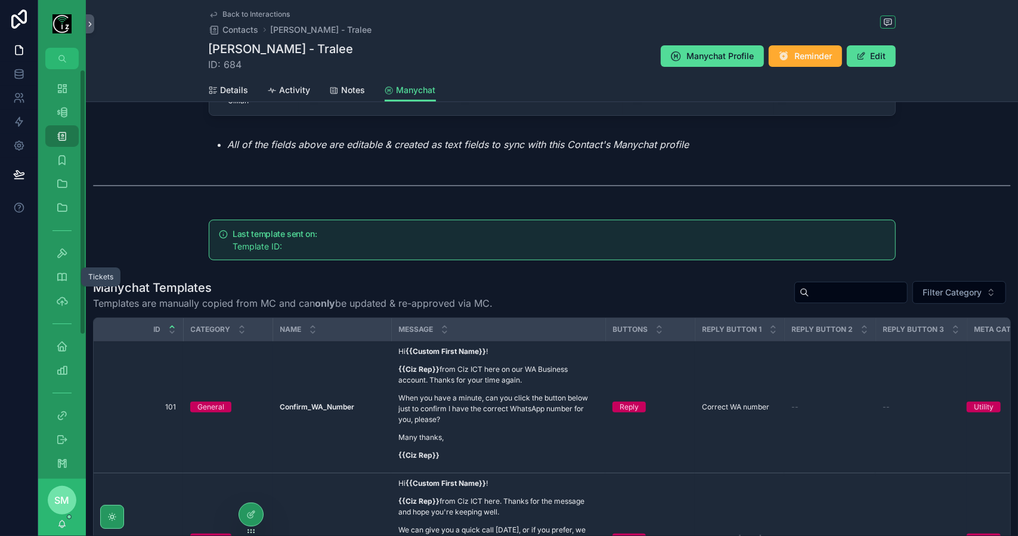
scroll to position [179, 0]
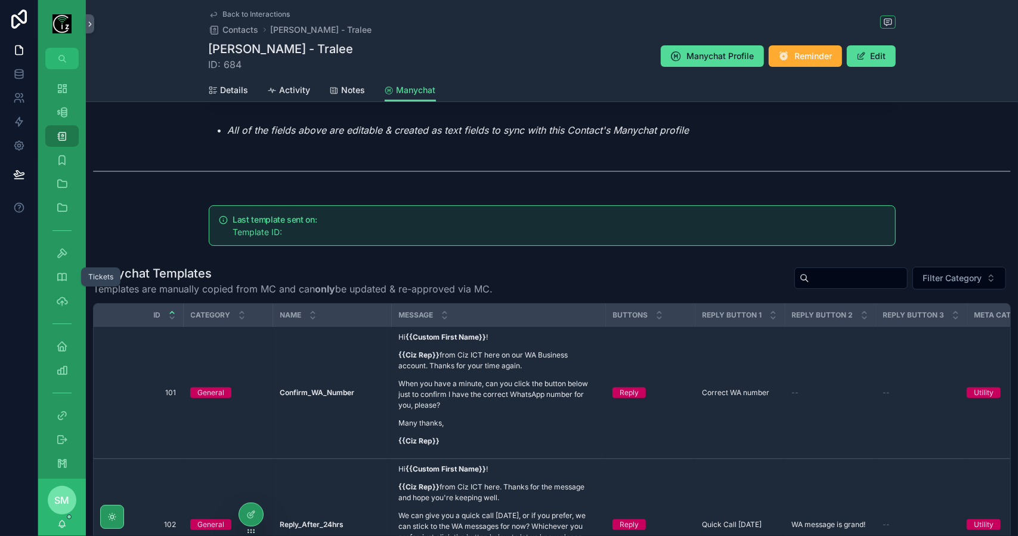
click at [810, 286] on input "scrollable content" at bounding box center [859, 278] width 98 height 17
type input "**********"
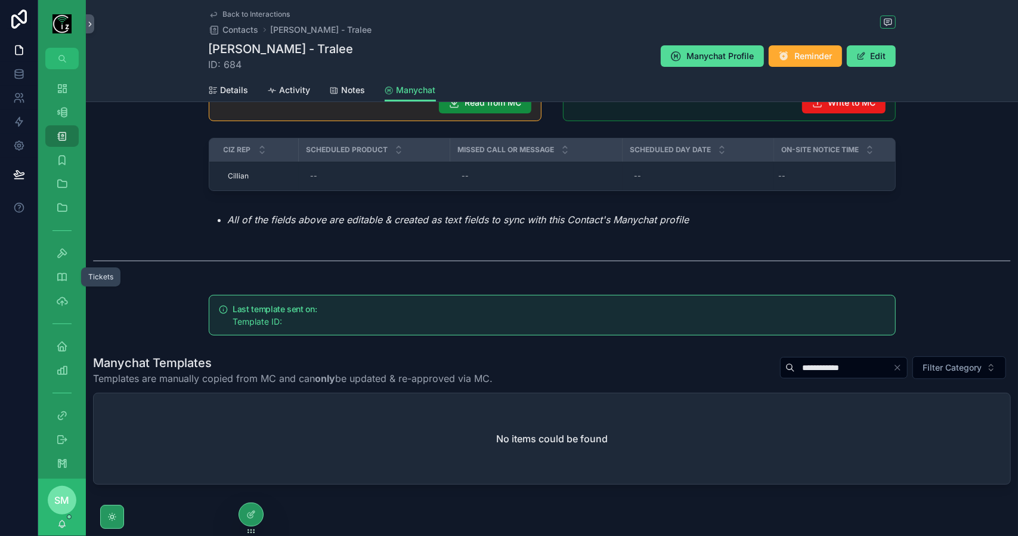
scroll to position [128, 0]
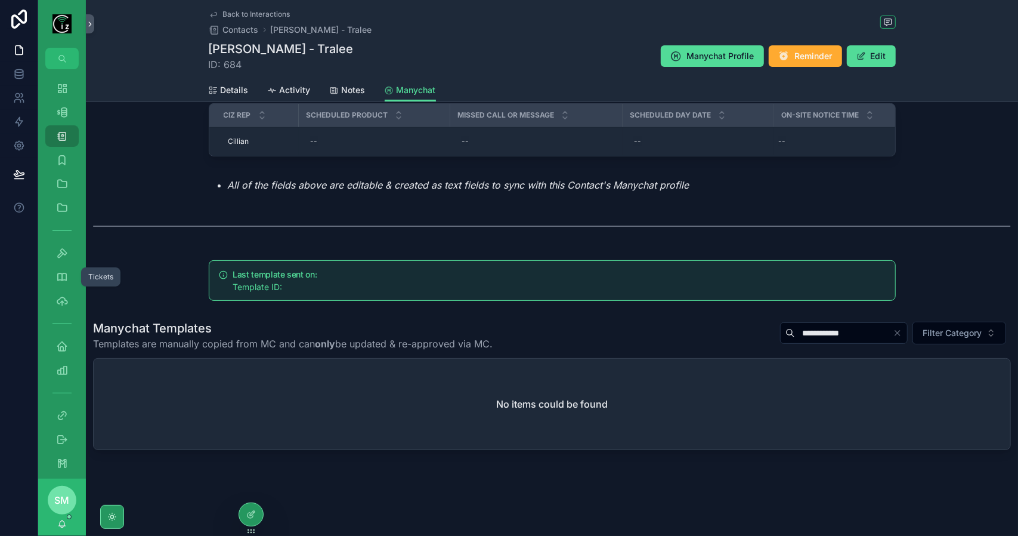
click at [895, 335] on icon "Clear" at bounding box center [898, 333] width 10 height 10
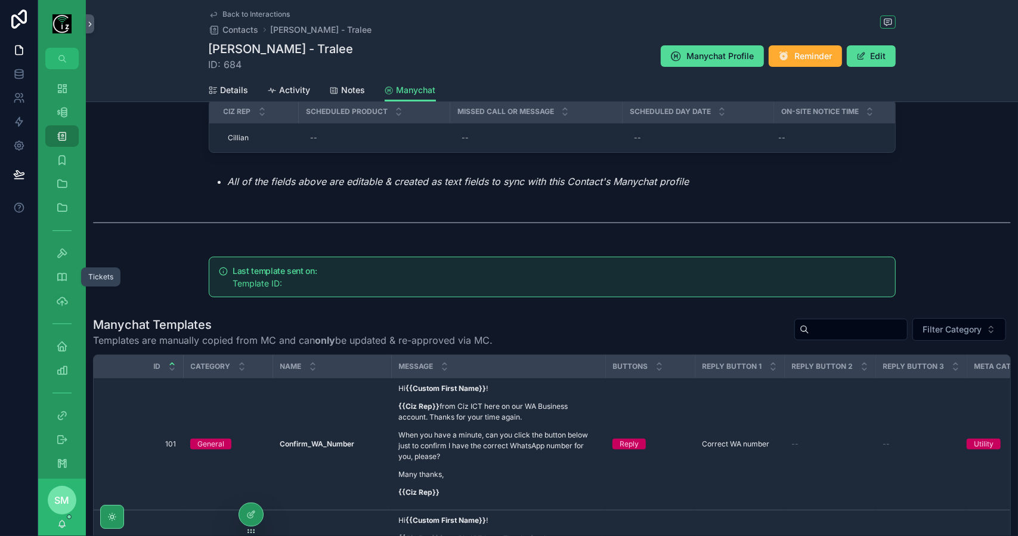
click at [663, 333] on div "Manychat Templates Templates are manually copied from MC and can only be update…" at bounding box center [552, 331] width 918 height 31
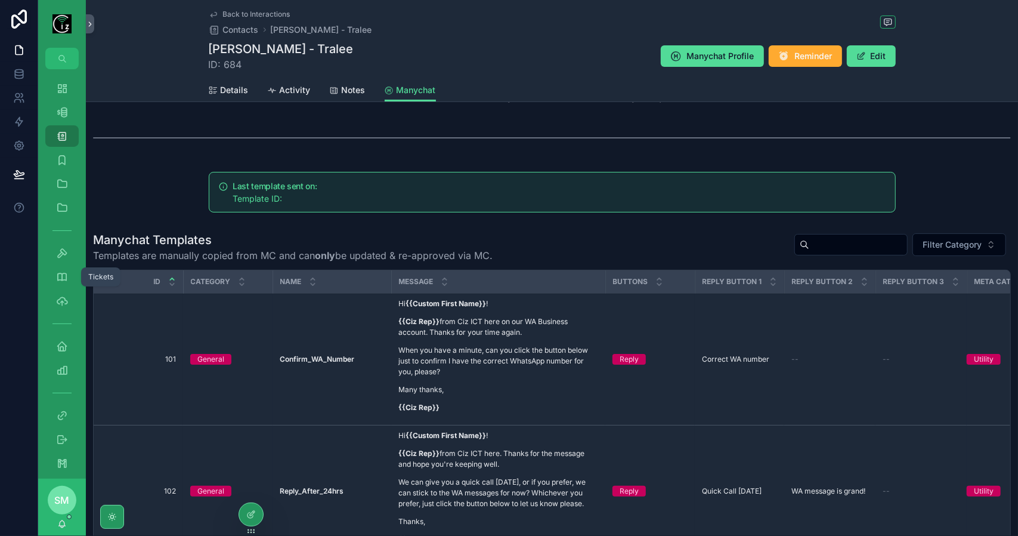
scroll to position [247, 0]
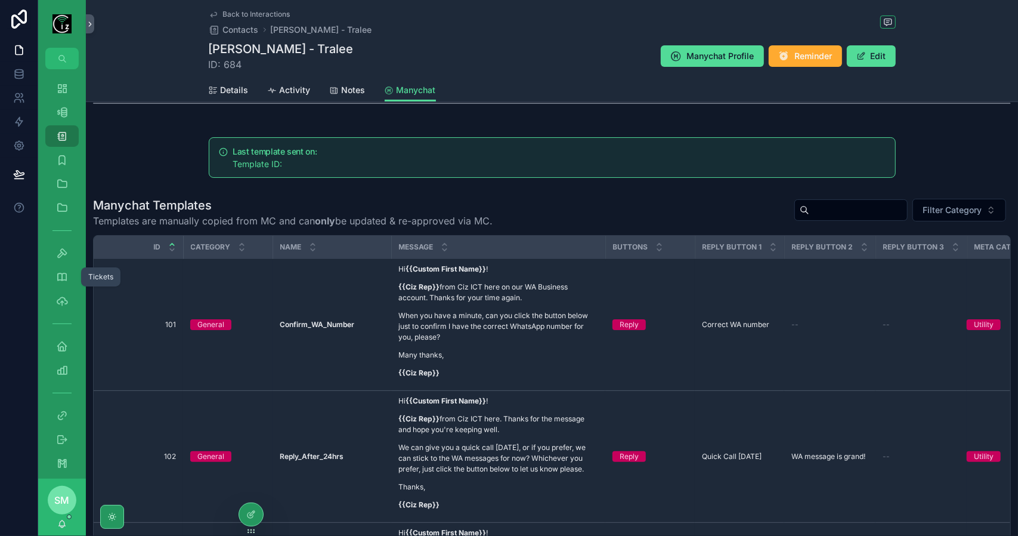
click at [0, 0] on icon "scrollable content" at bounding box center [0, 0] width 0 height 0
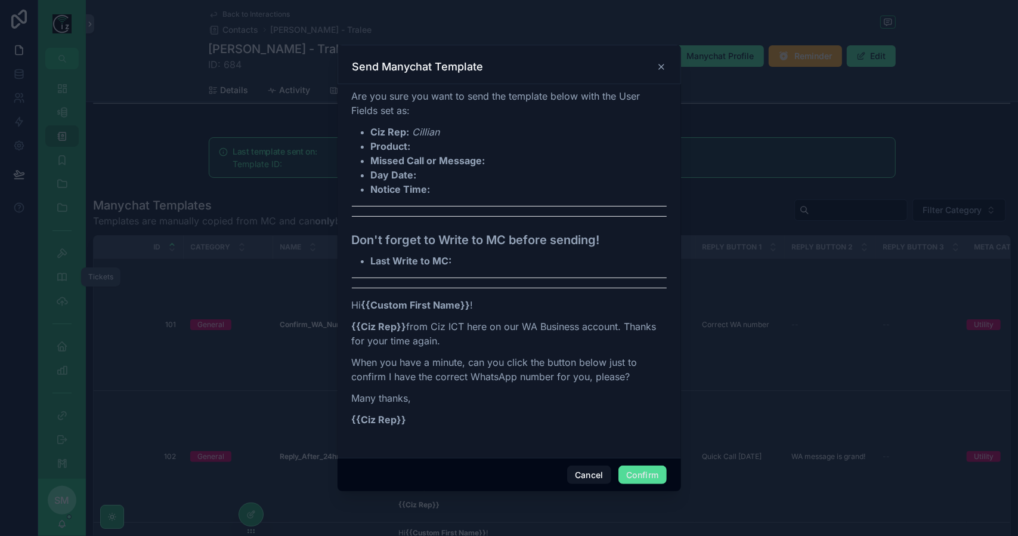
click at [642, 470] on button "Confirm" at bounding box center [643, 474] width 48 height 19
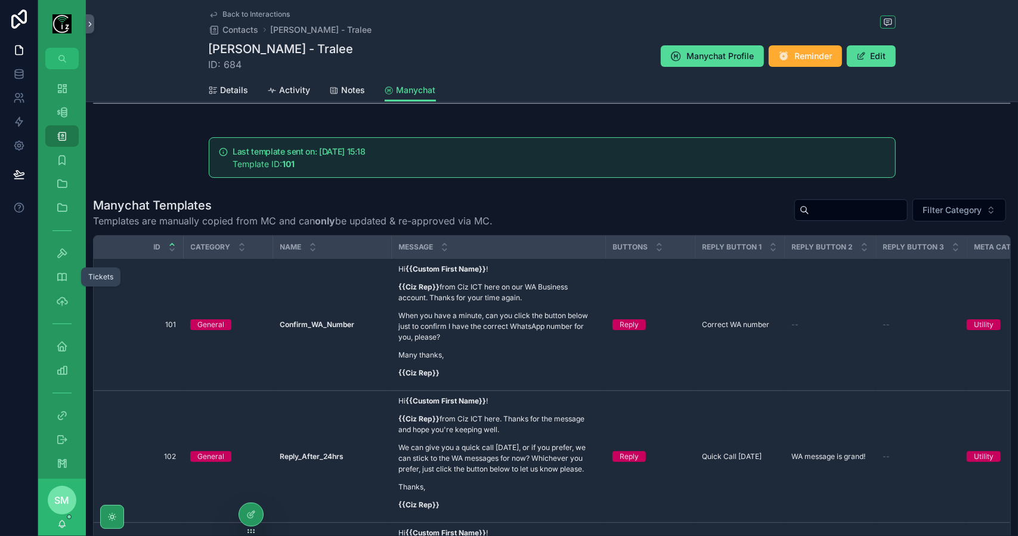
scroll to position [0, 0]
